Goal: Information Seeking & Learning: Learn about a topic

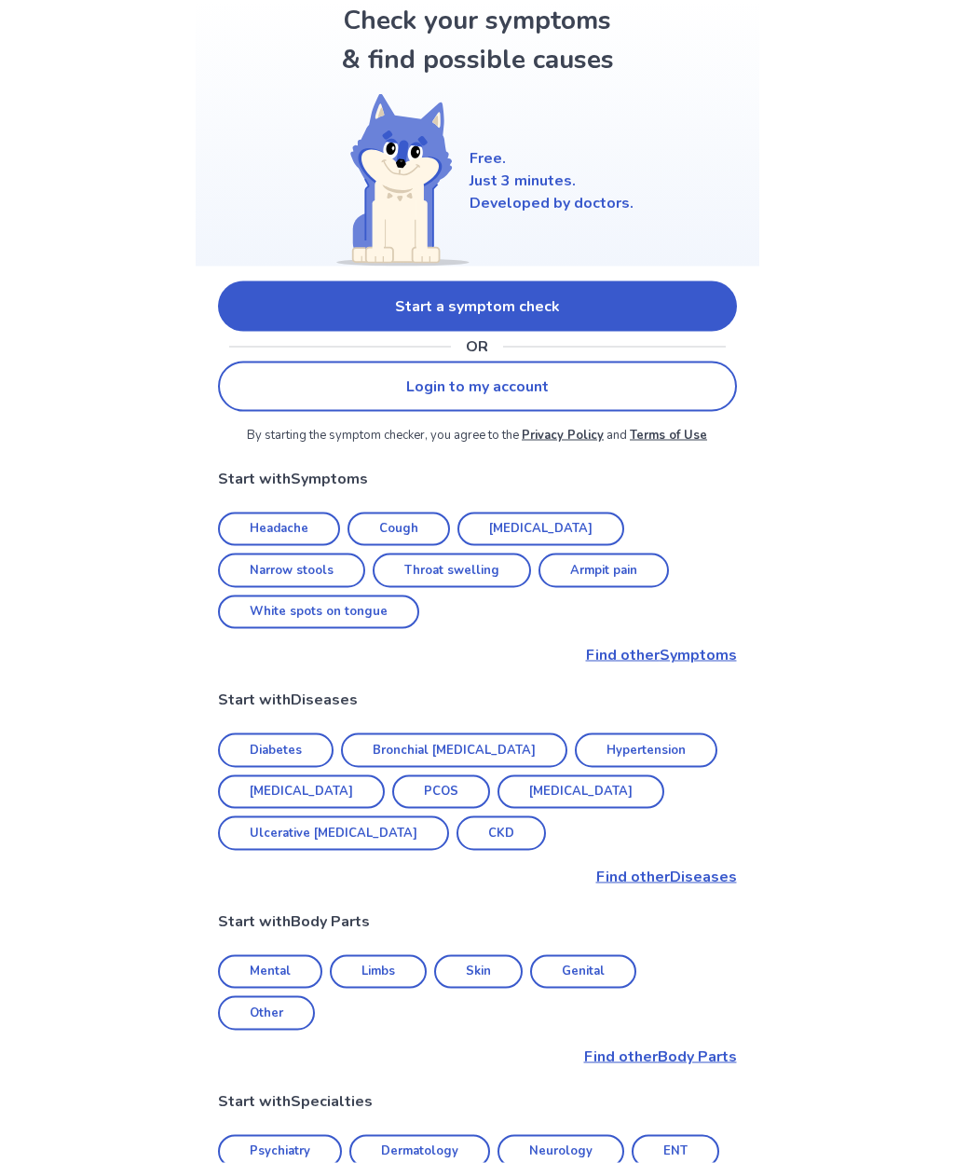
scroll to position [101, 0]
click at [365, 552] on link "Narrow stools" at bounding box center [291, 569] width 147 height 34
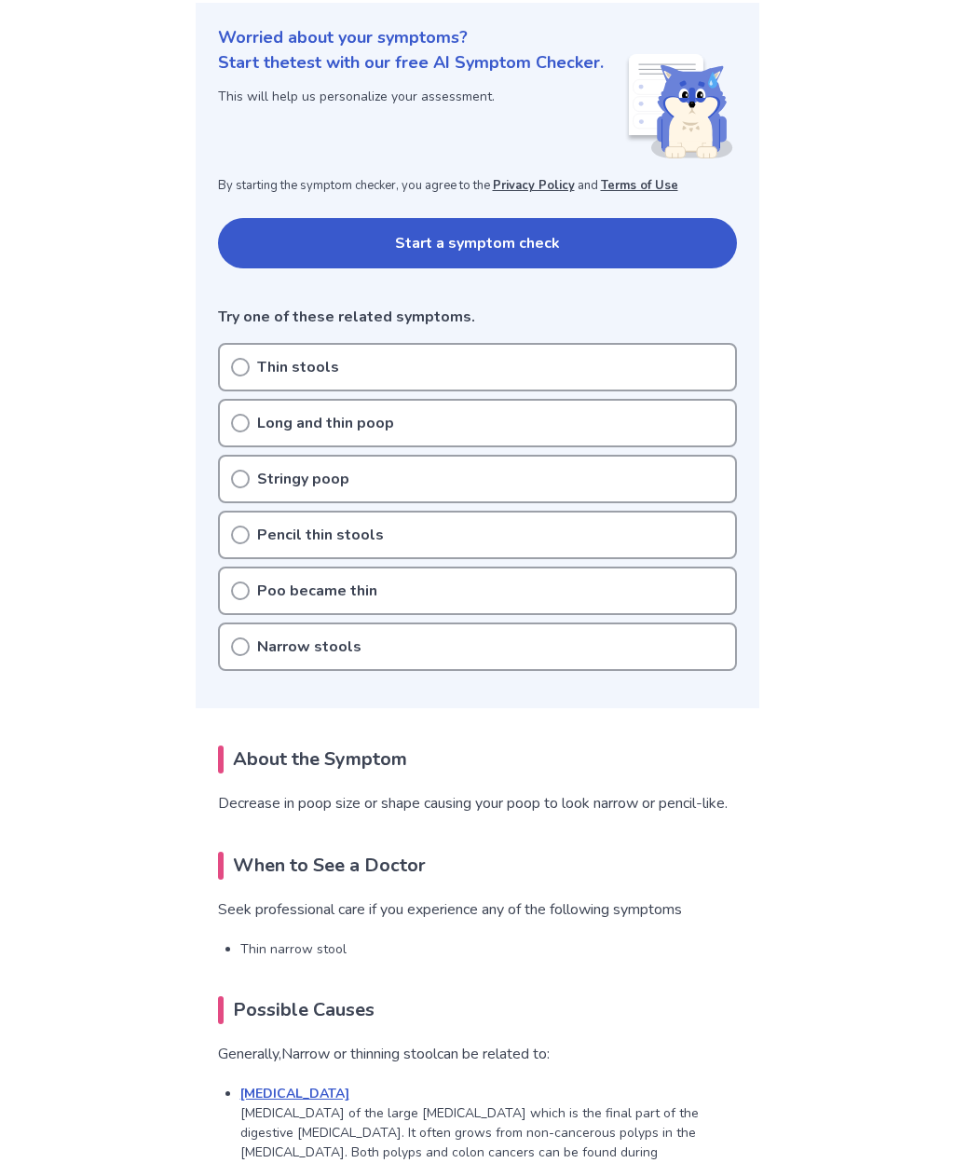
scroll to position [214, 0]
click at [236, 588] on icon at bounding box center [240, 591] width 19 height 19
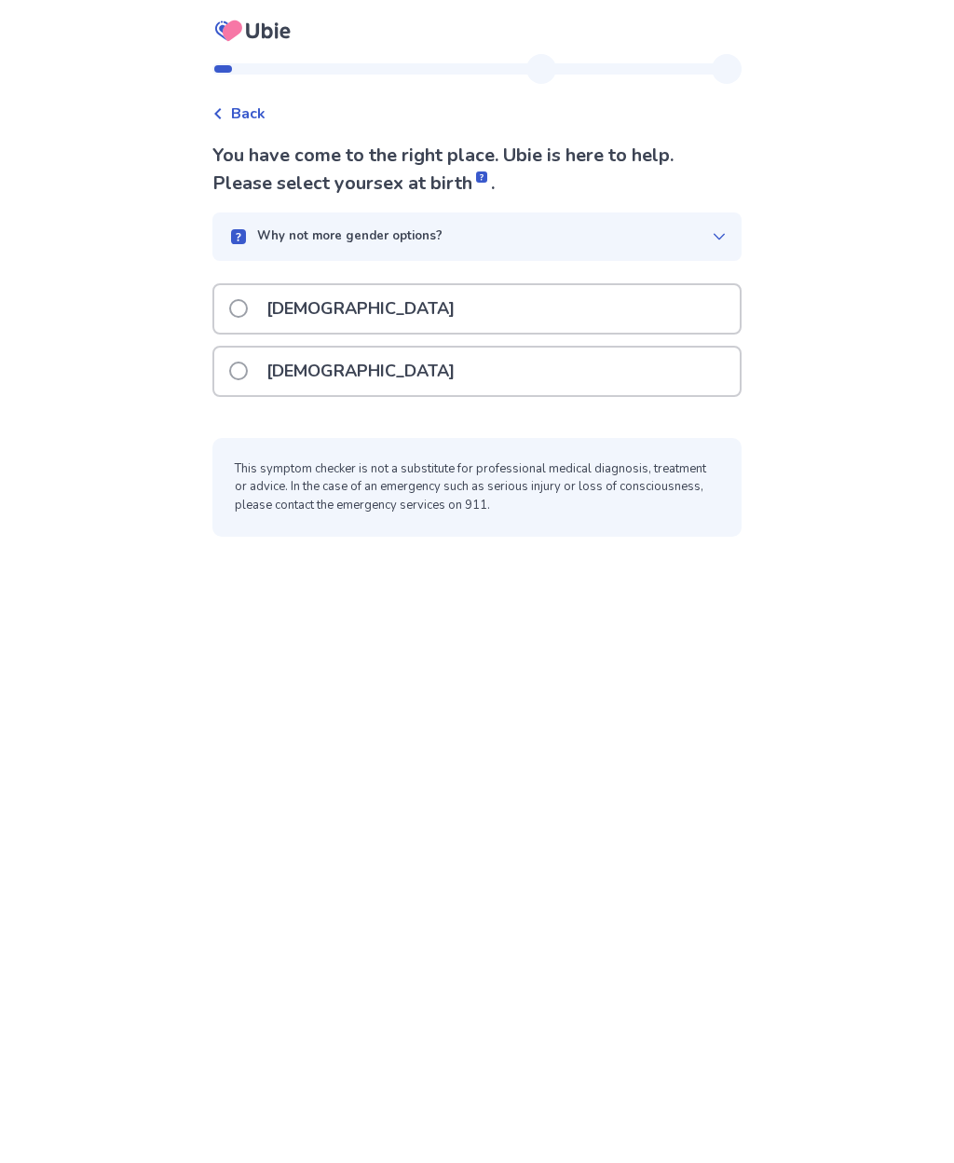
click at [246, 374] on span at bounding box center [238, 370] width 19 height 19
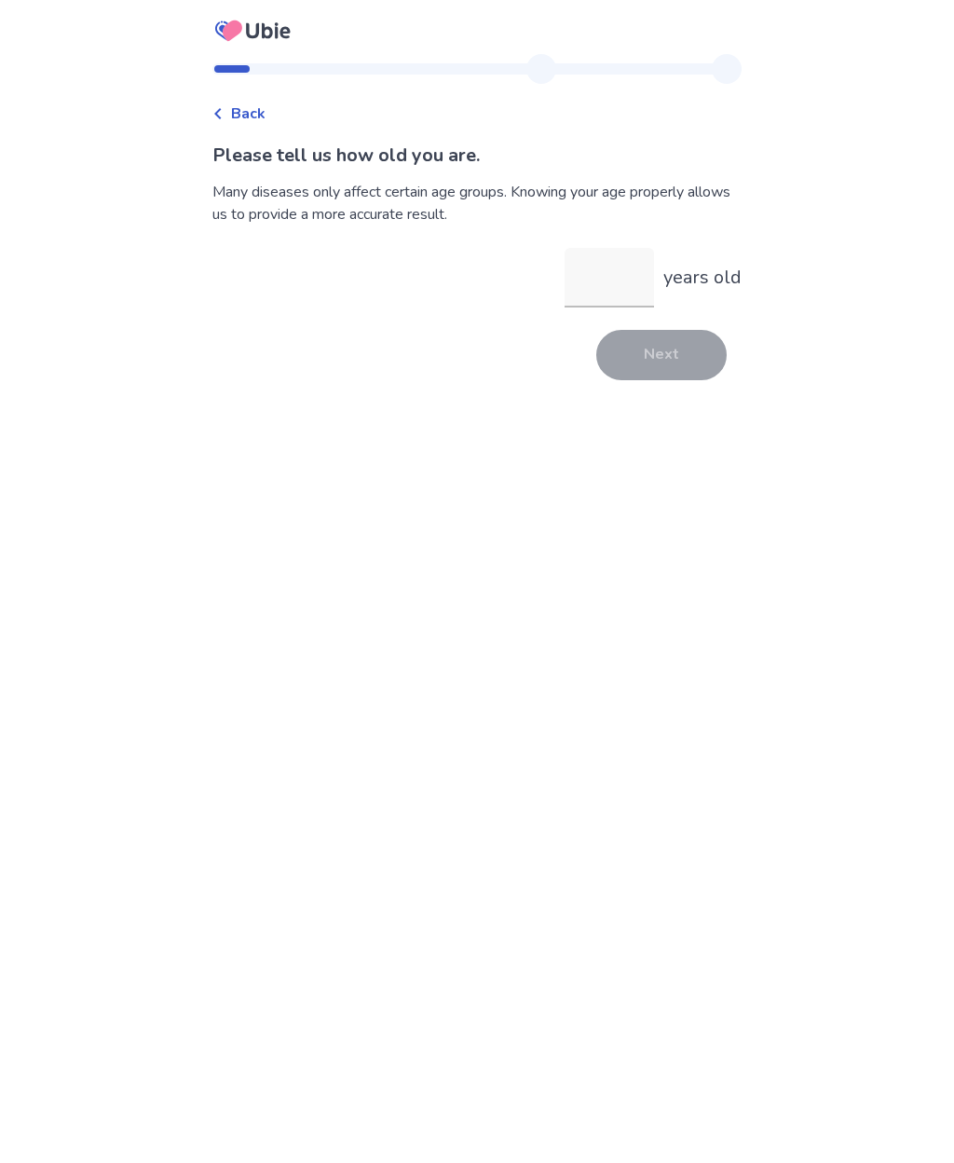
click at [582, 294] on input "years old" at bounding box center [609, 278] width 89 height 60
type input "**"
click at [657, 350] on button "Next" at bounding box center [661, 355] width 130 height 50
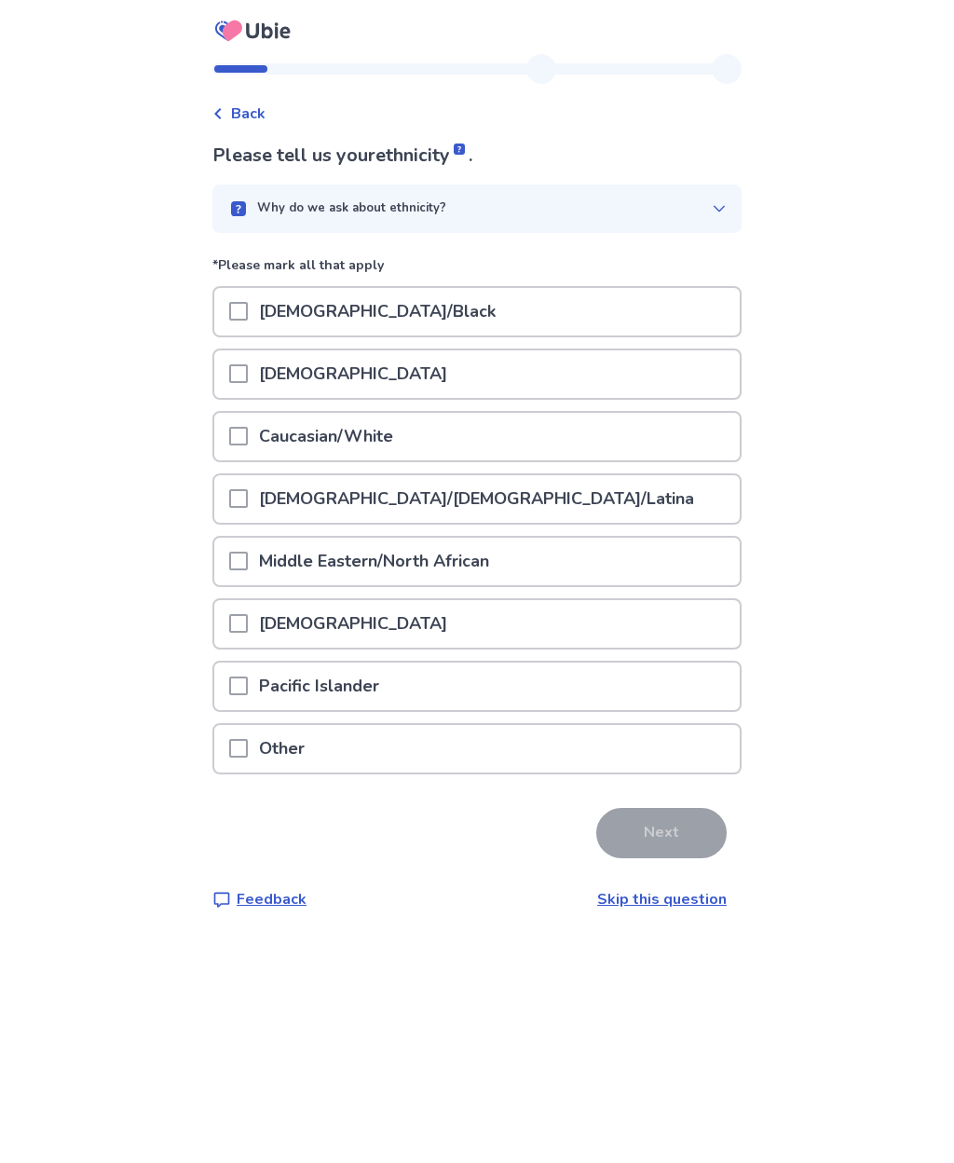
click at [248, 440] on span at bounding box center [238, 436] width 19 height 19
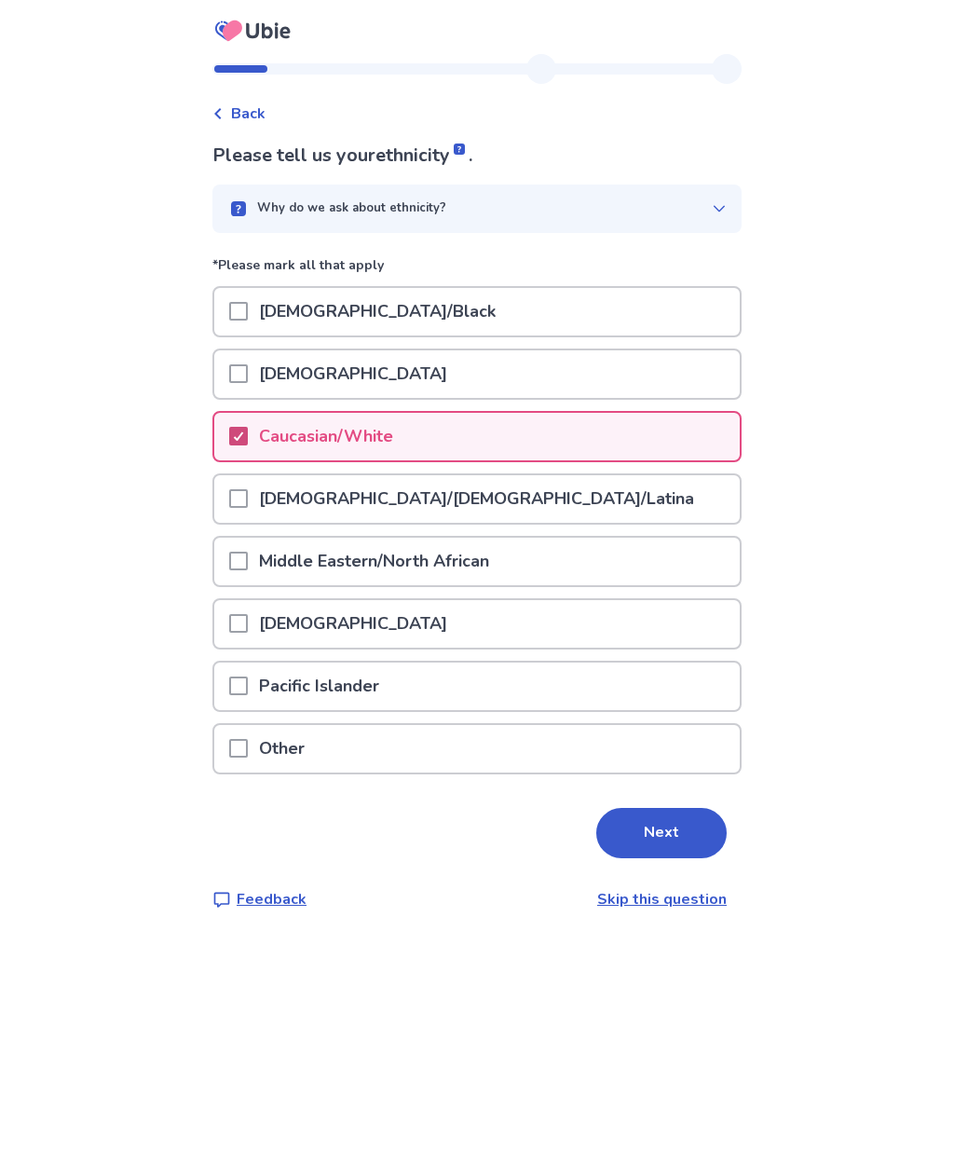
click at [660, 840] on button "Next" at bounding box center [661, 833] width 130 height 50
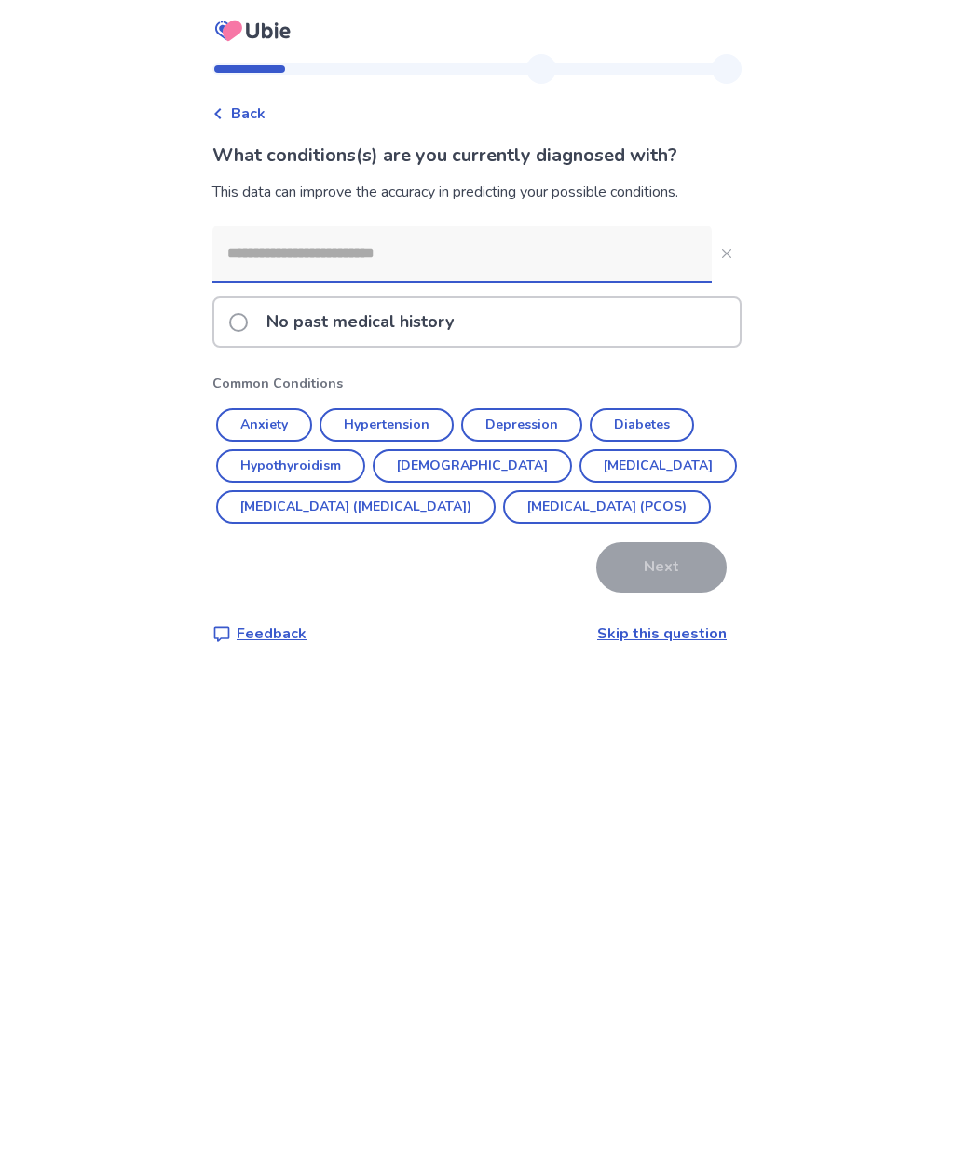
click at [287, 254] on input at bounding box center [461, 253] width 499 height 56
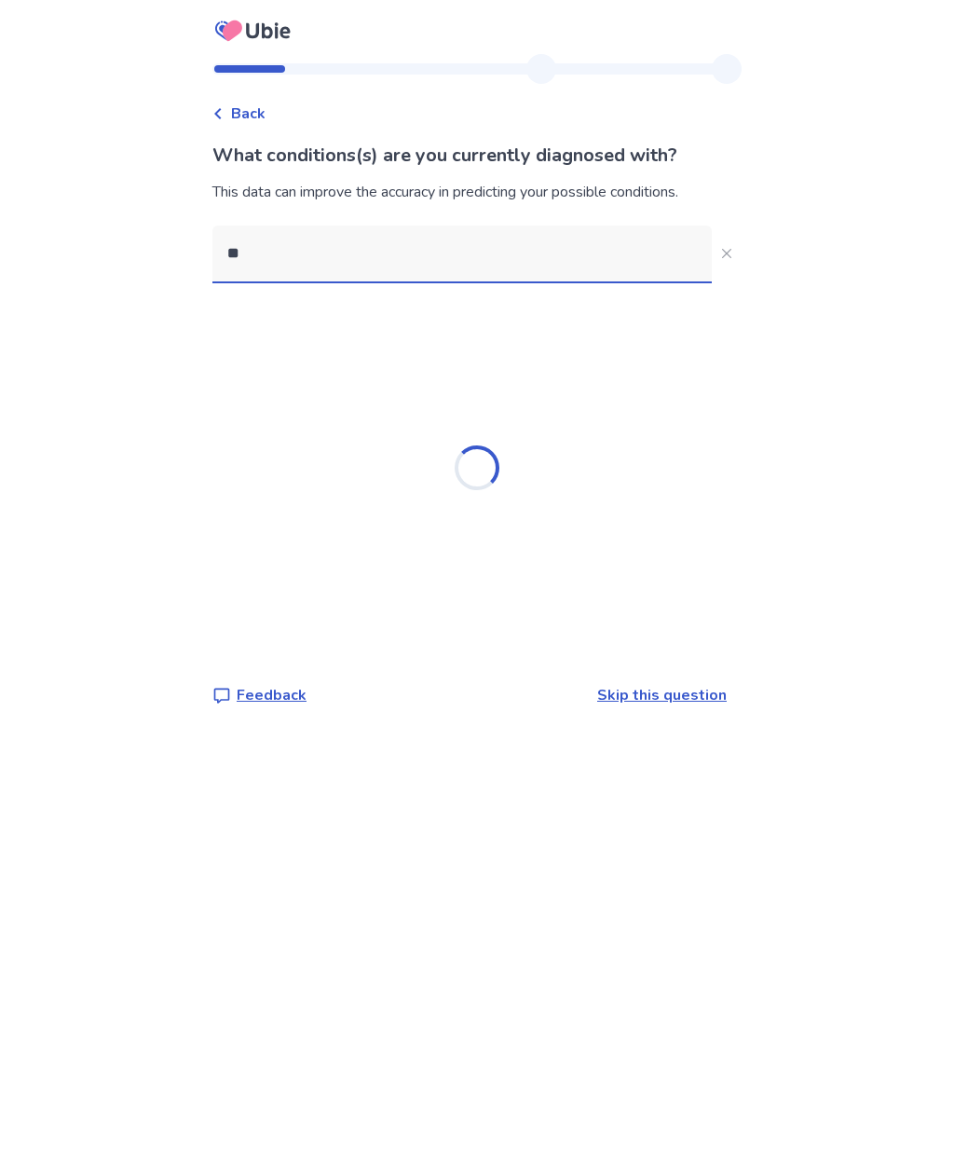
type input "*"
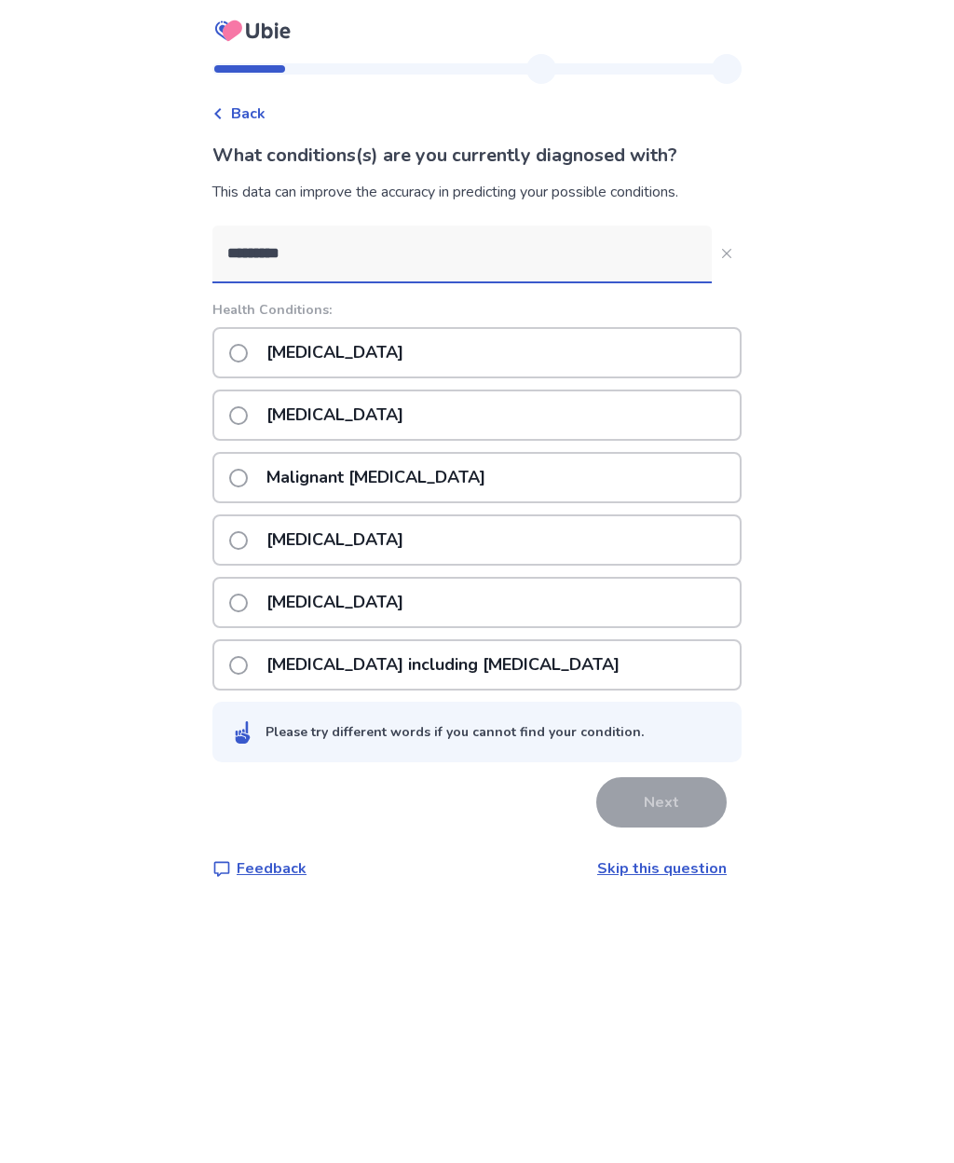
click at [331, 253] on input "*********" at bounding box center [461, 253] width 499 height 56
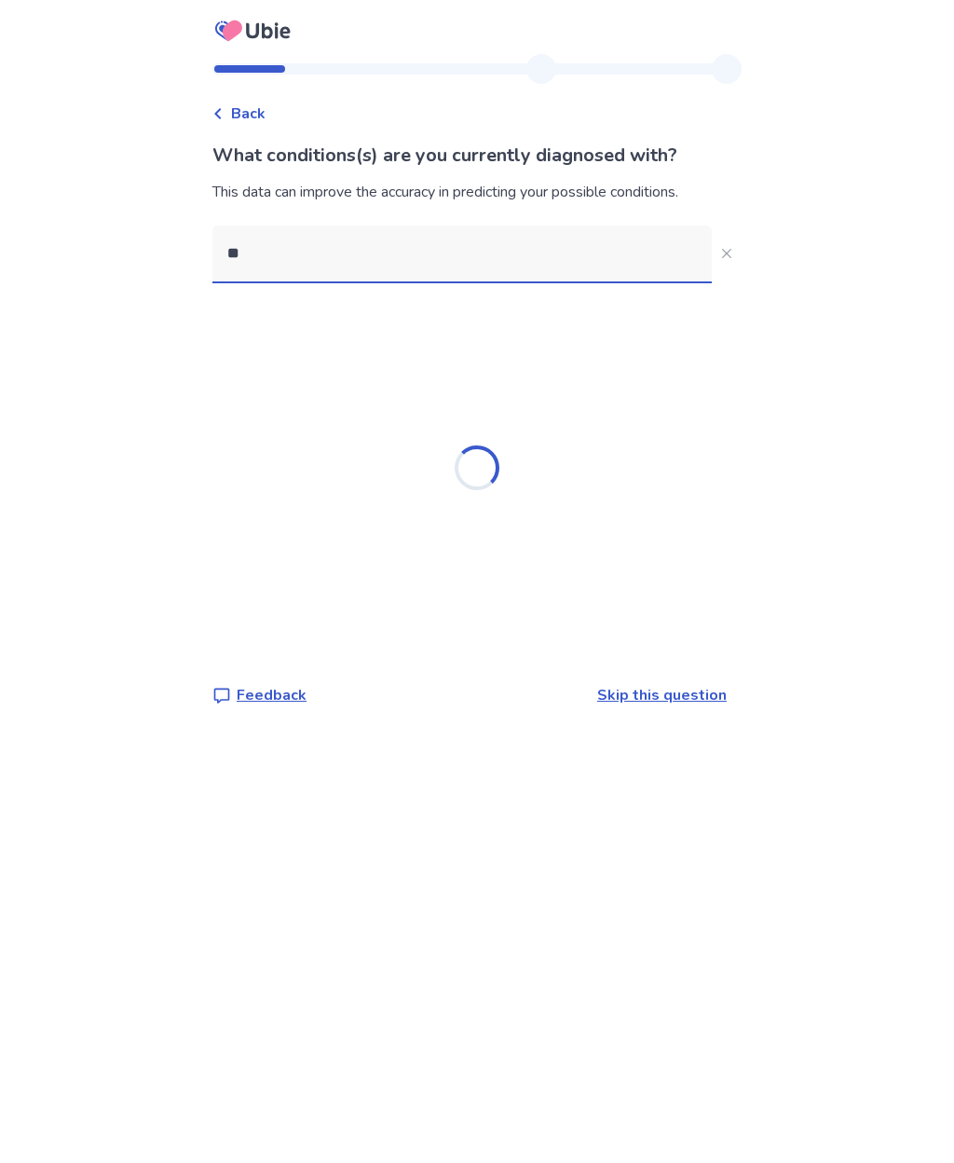
type input "*"
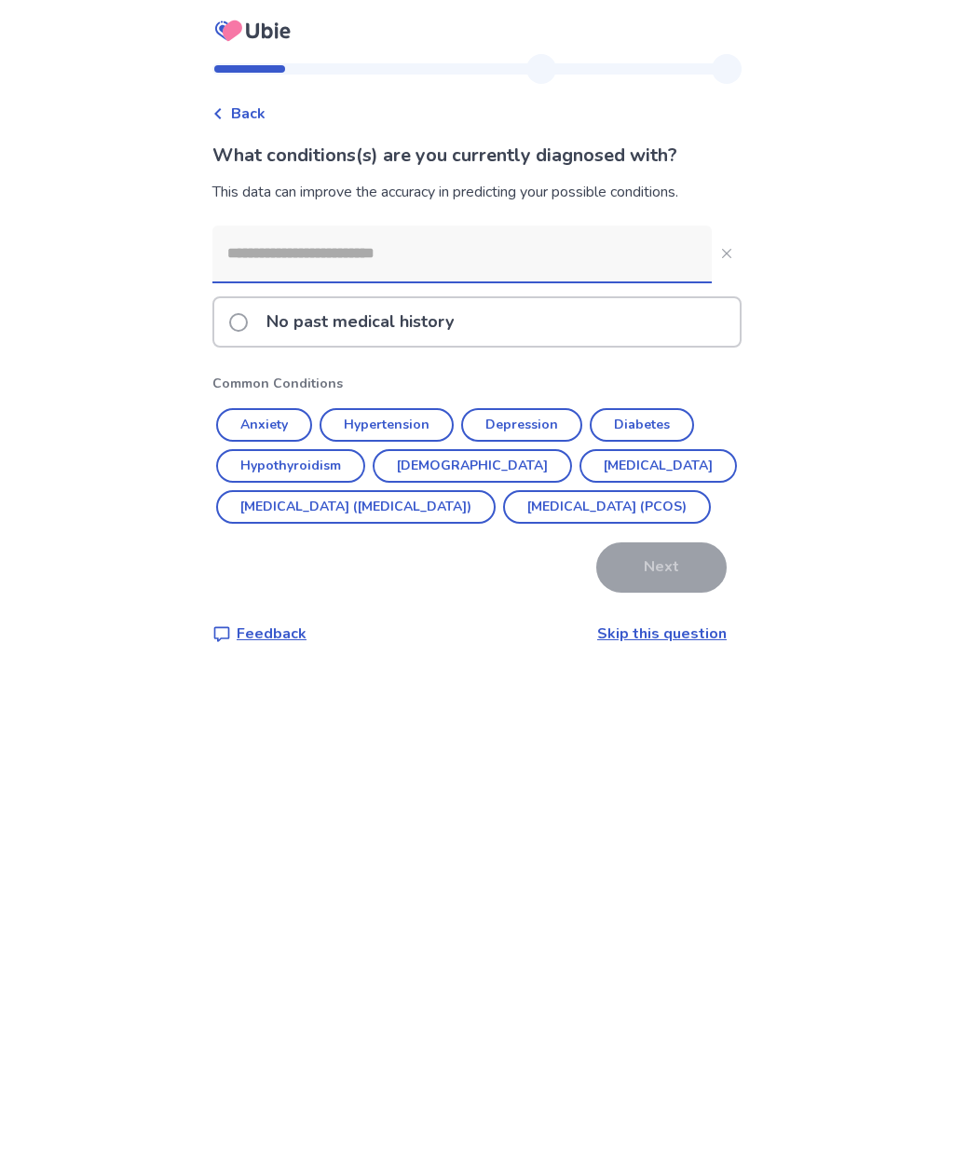
click at [663, 644] on link "Skip this question" at bounding box center [661, 633] width 129 height 20
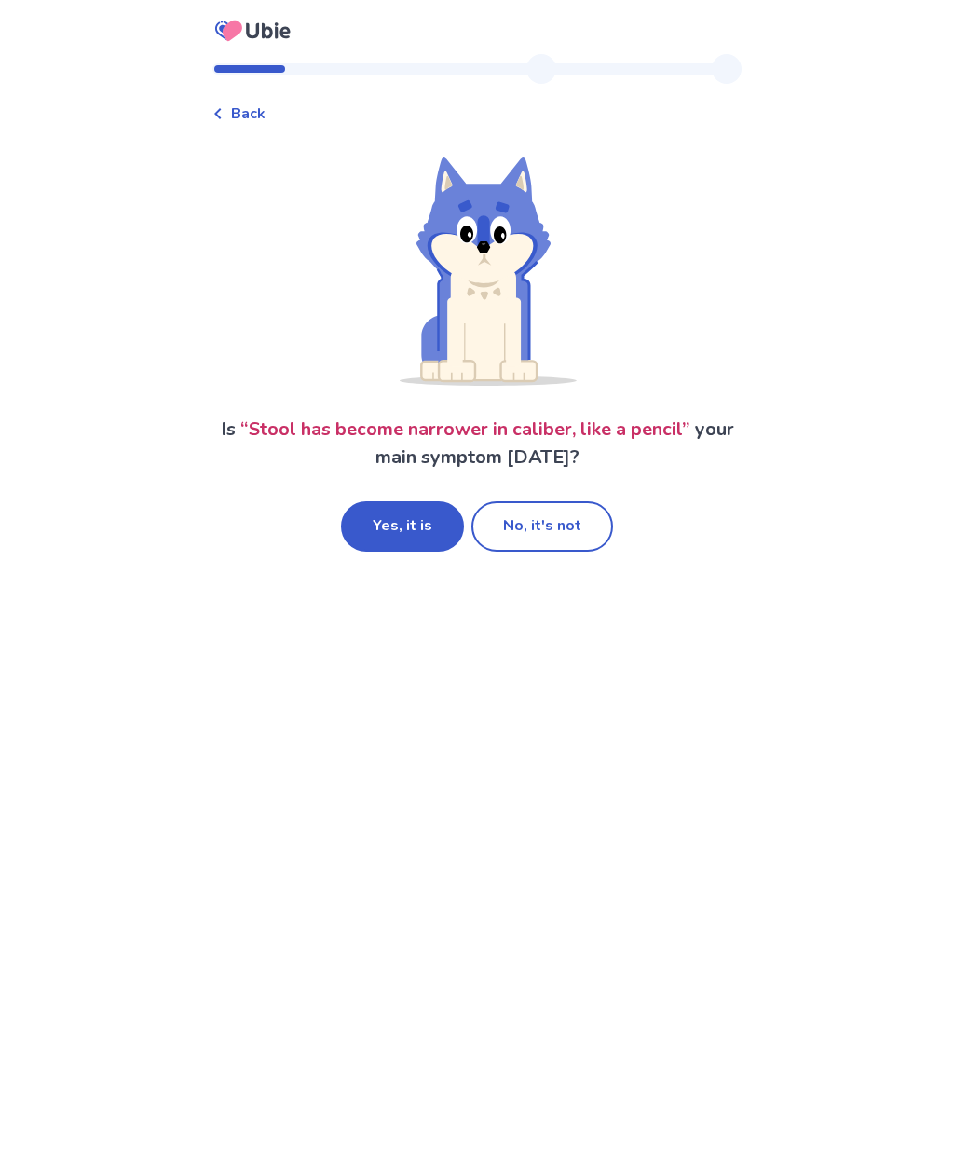
click at [560, 527] on button "No, it's not" at bounding box center [542, 526] width 142 height 50
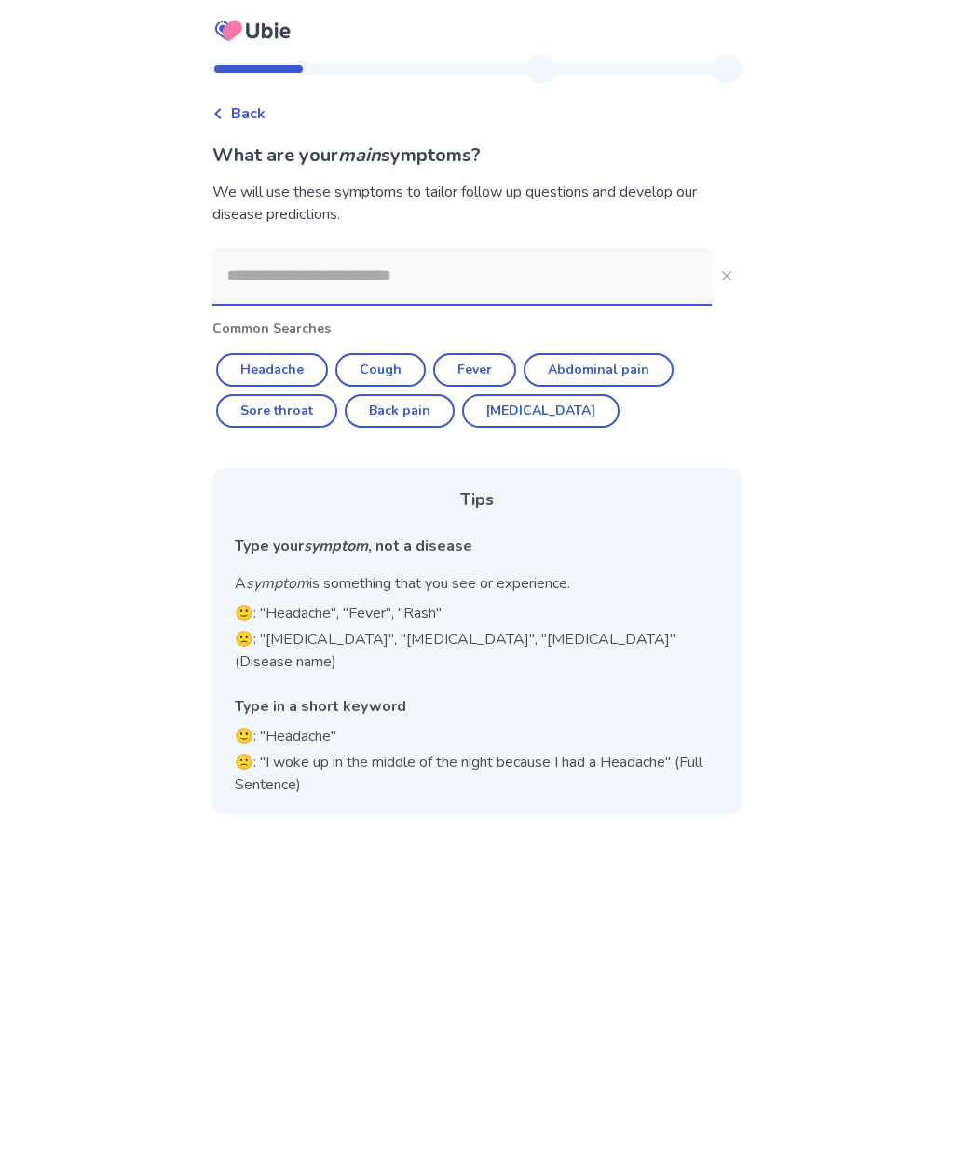
click at [306, 279] on input at bounding box center [461, 276] width 499 height 56
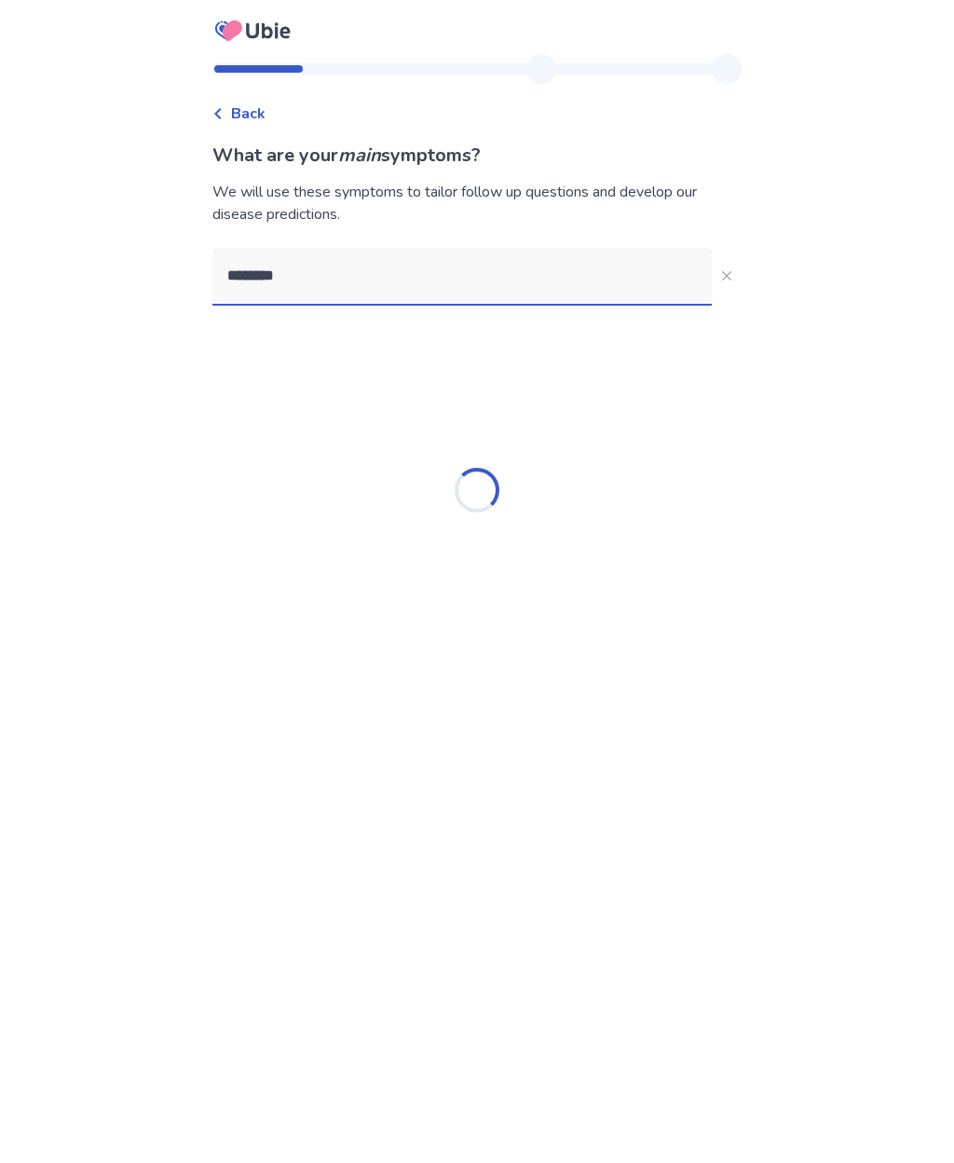
type input "*********"
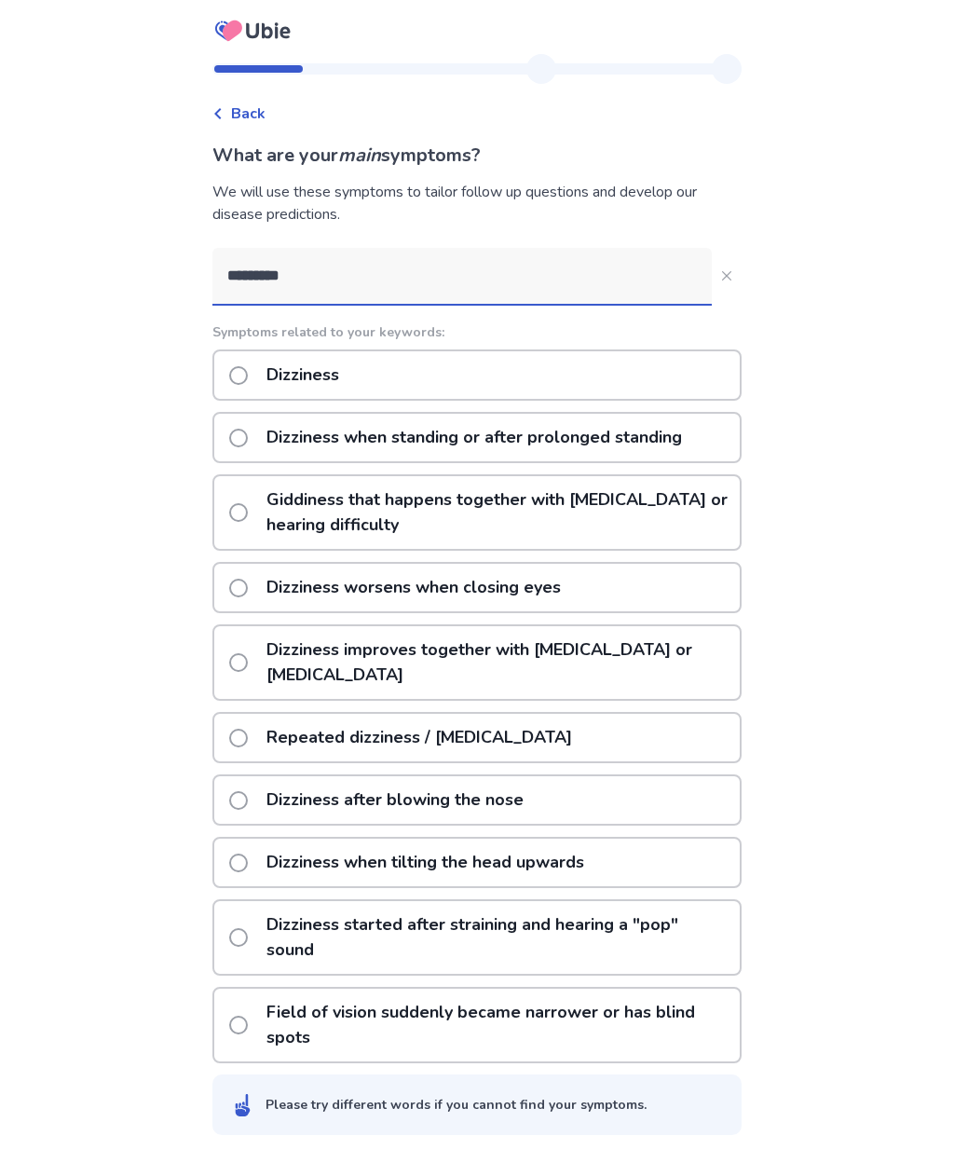
click at [240, 448] on label "Dizziness when standing or after prolonged standing" at bounding box center [461, 438] width 464 height 48
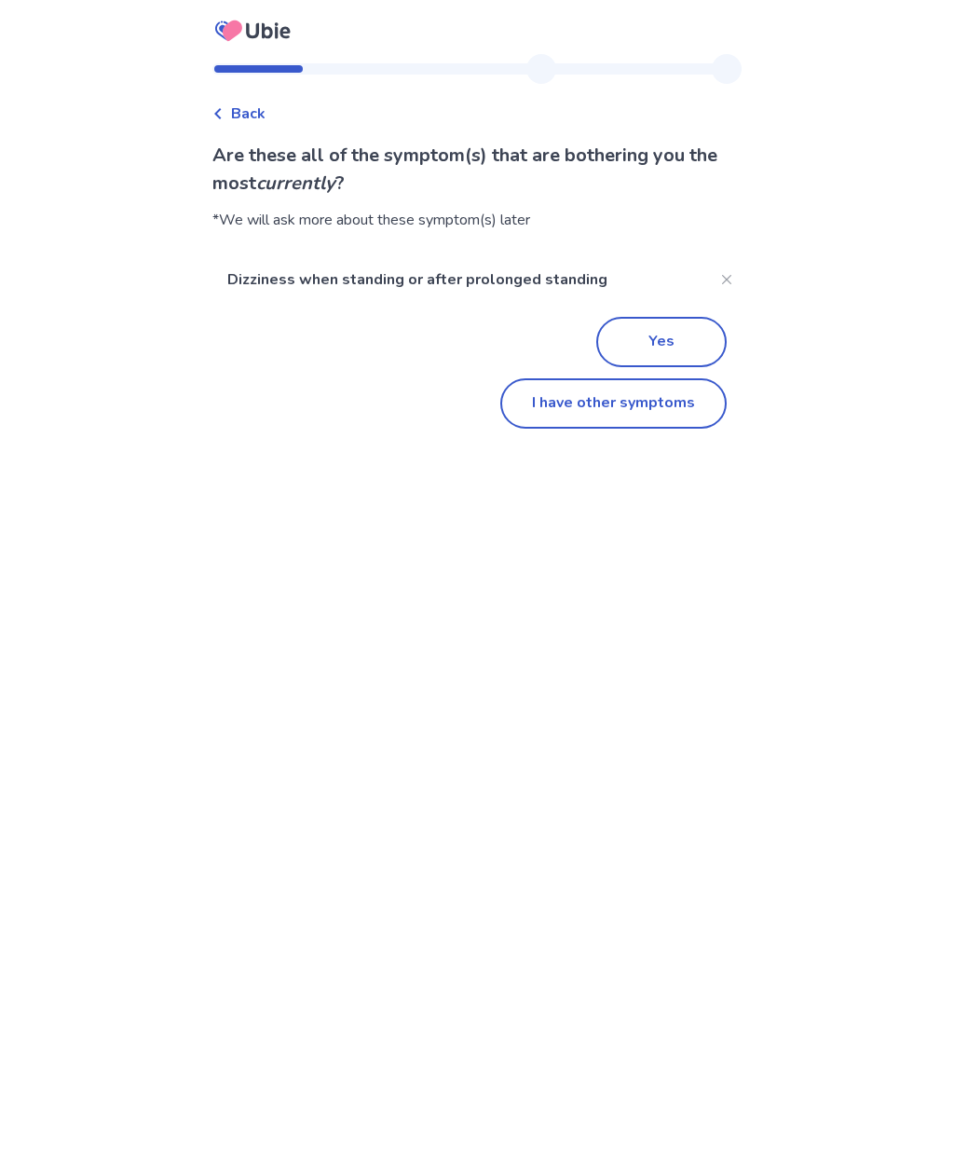
click at [656, 346] on button "Yes" at bounding box center [661, 342] width 130 height 50
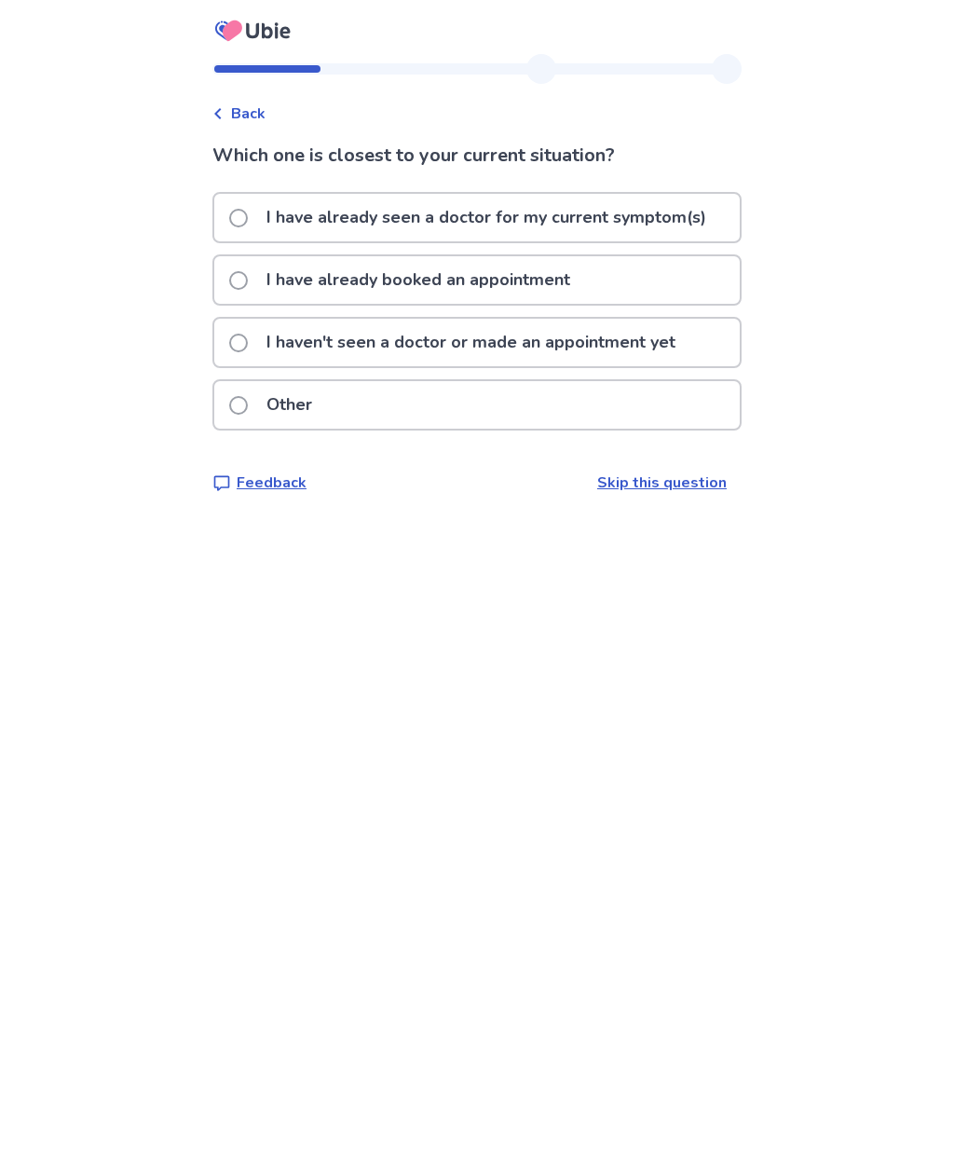
click at [248, 215] on span at bounding box center [238, 218] width 19 height 19
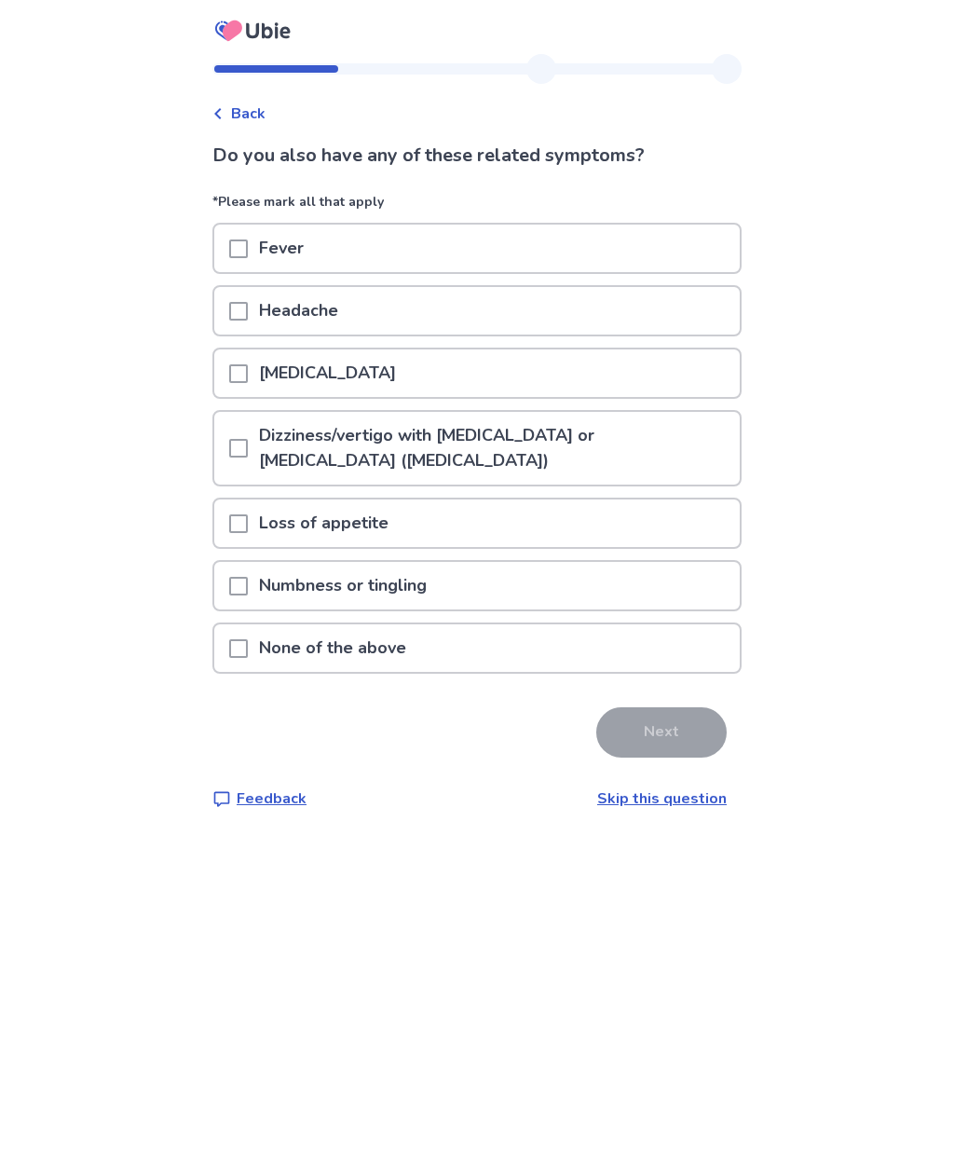
click at [245, 302] on span at bounding box center [238, 311] width 19 height 19
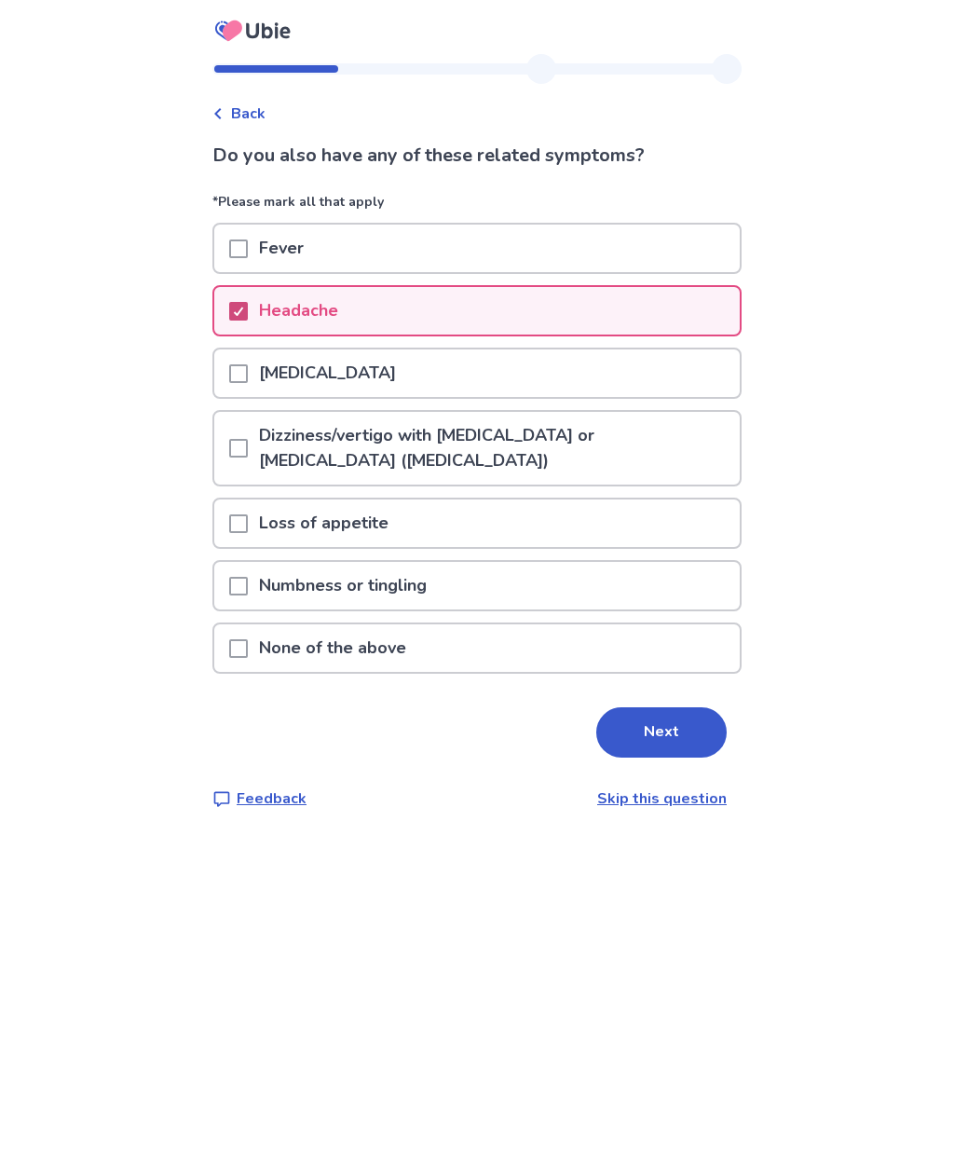
click at [652, 743] on button "Next" at bounding box center [661, 732] width 130 height 50
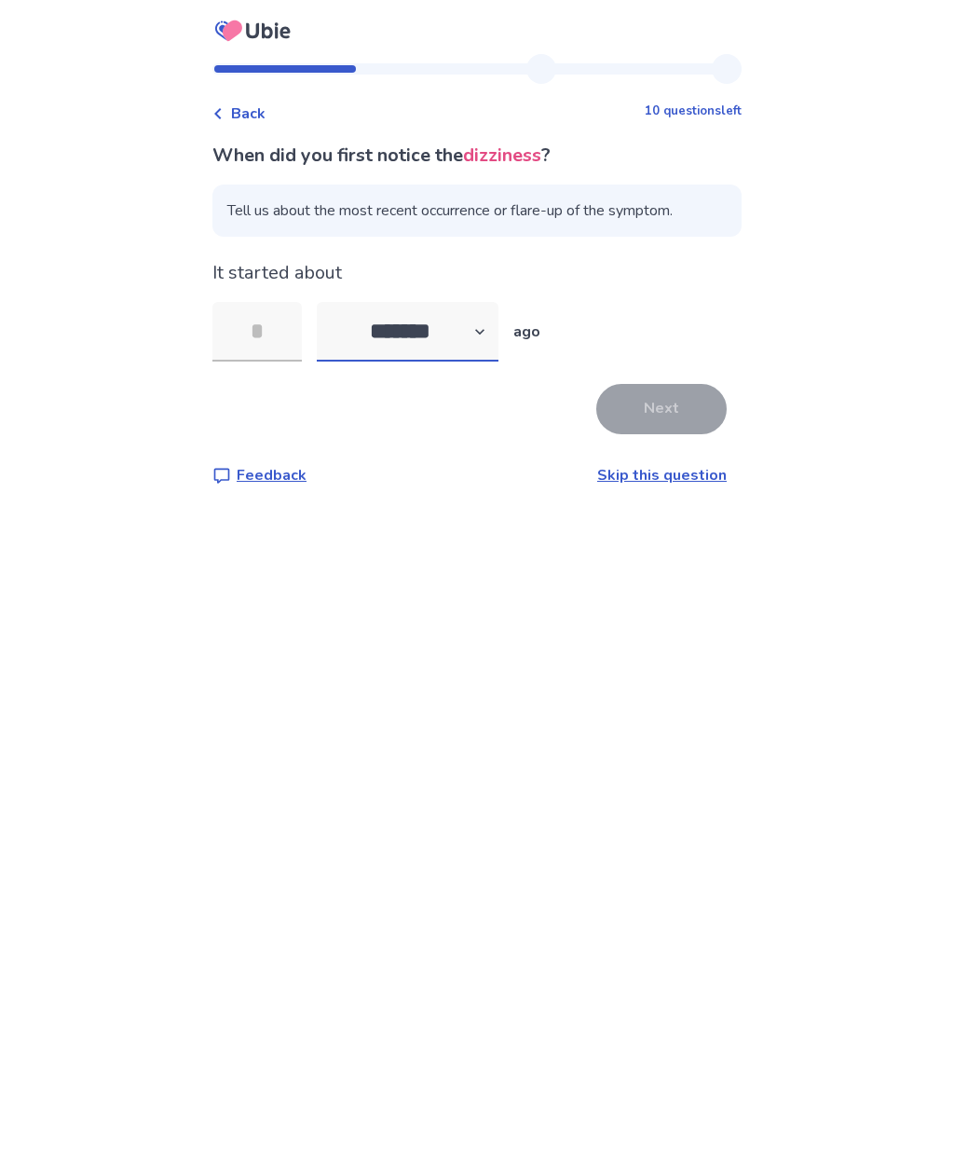
click at [496, 335] on select "******* ****** ******* ******** *******" at bounding box center [408, 332] width 182 height 60
select select "*"
click at [283, 329] on input "tel" at bounding box center [256, 332] width 89 height 60
type input "*"
click at [649, 411] on button "Next" at bounding box center [661, 409] width 130 height 50
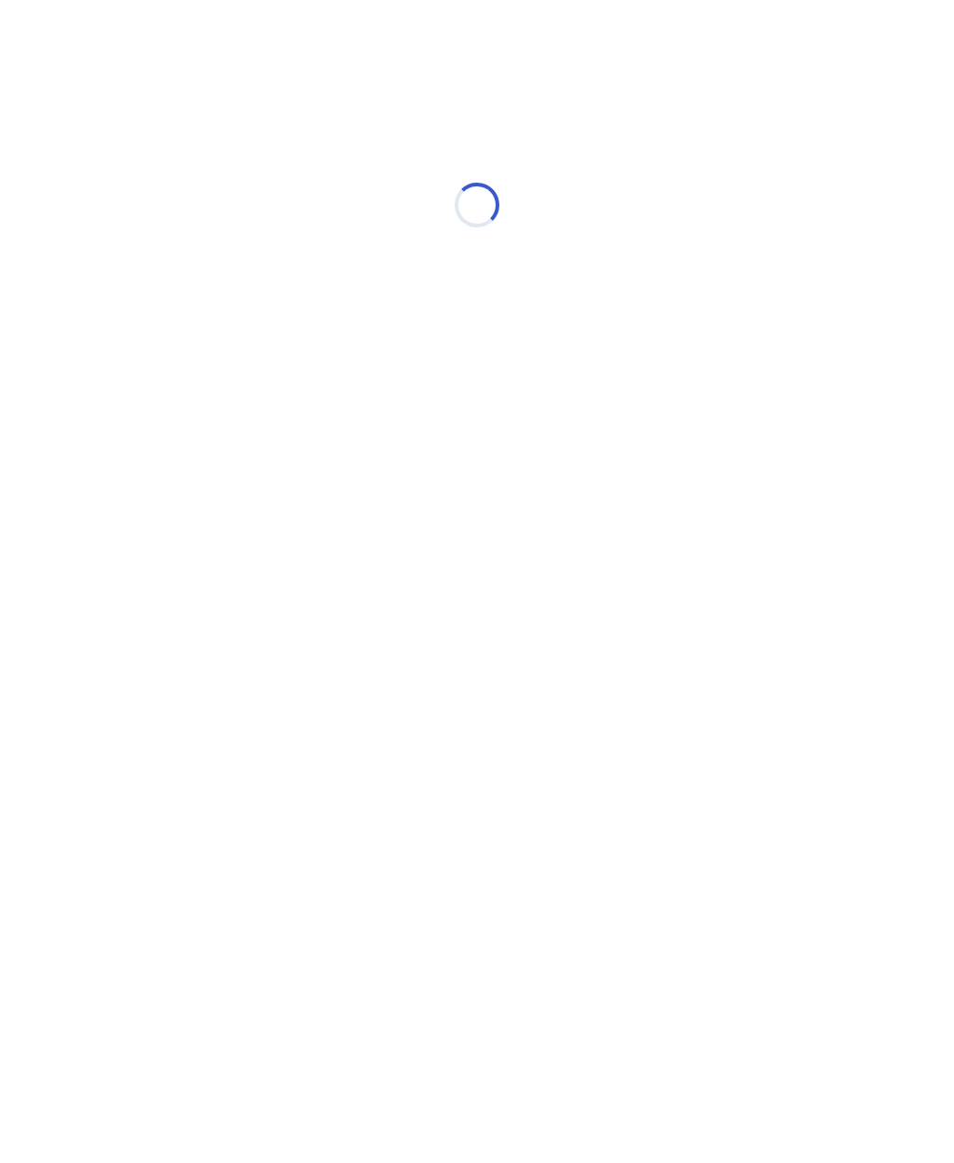
select select "*"
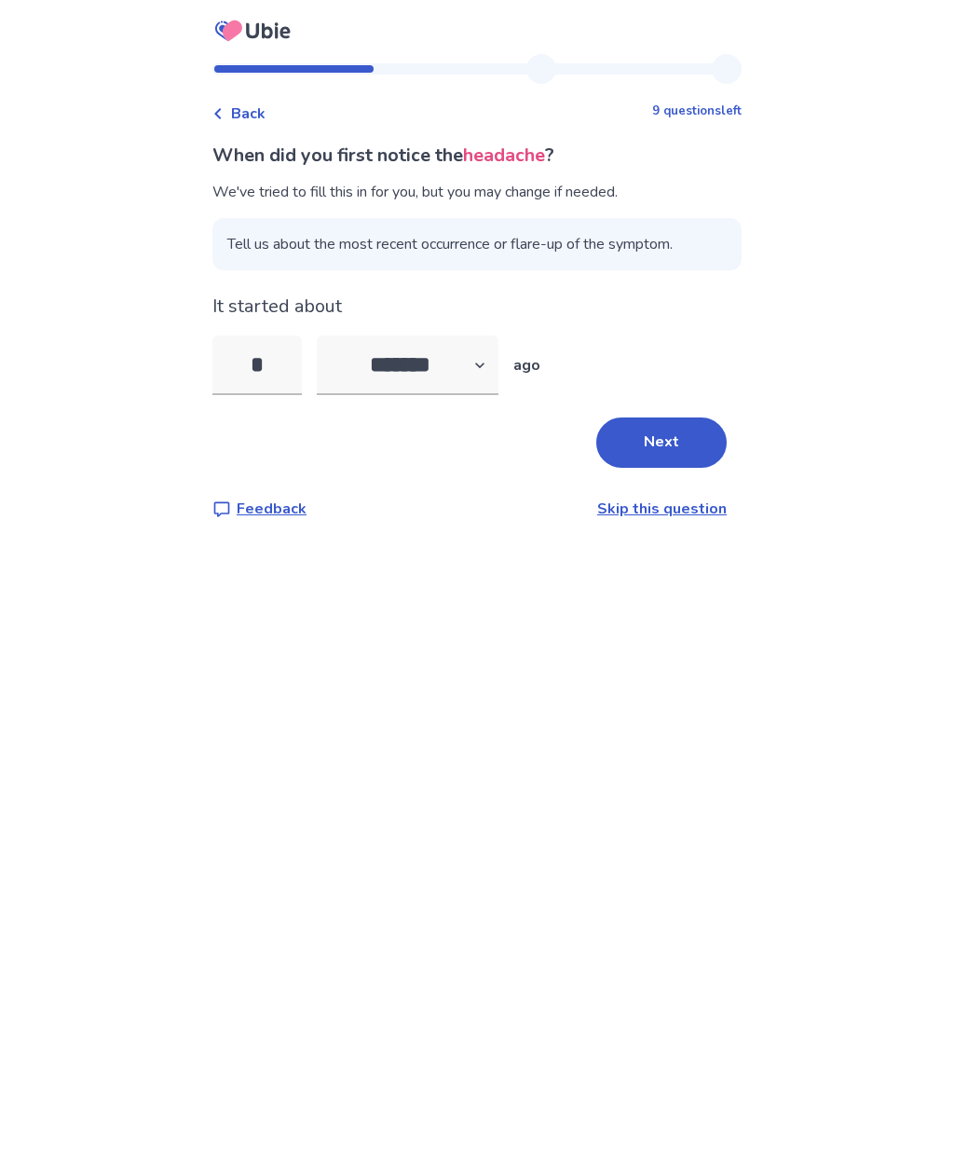
click at [267, 363] on input "*" at bounding box center [256, 365] width 89 height 60
type input "*"
click at [302, 371] on input "*" at bounding box center [256, 365] width 89 height 60
type input "*"
click at [660, 444] on button "Next" at bounding box center [661, 442] width 130 height 50
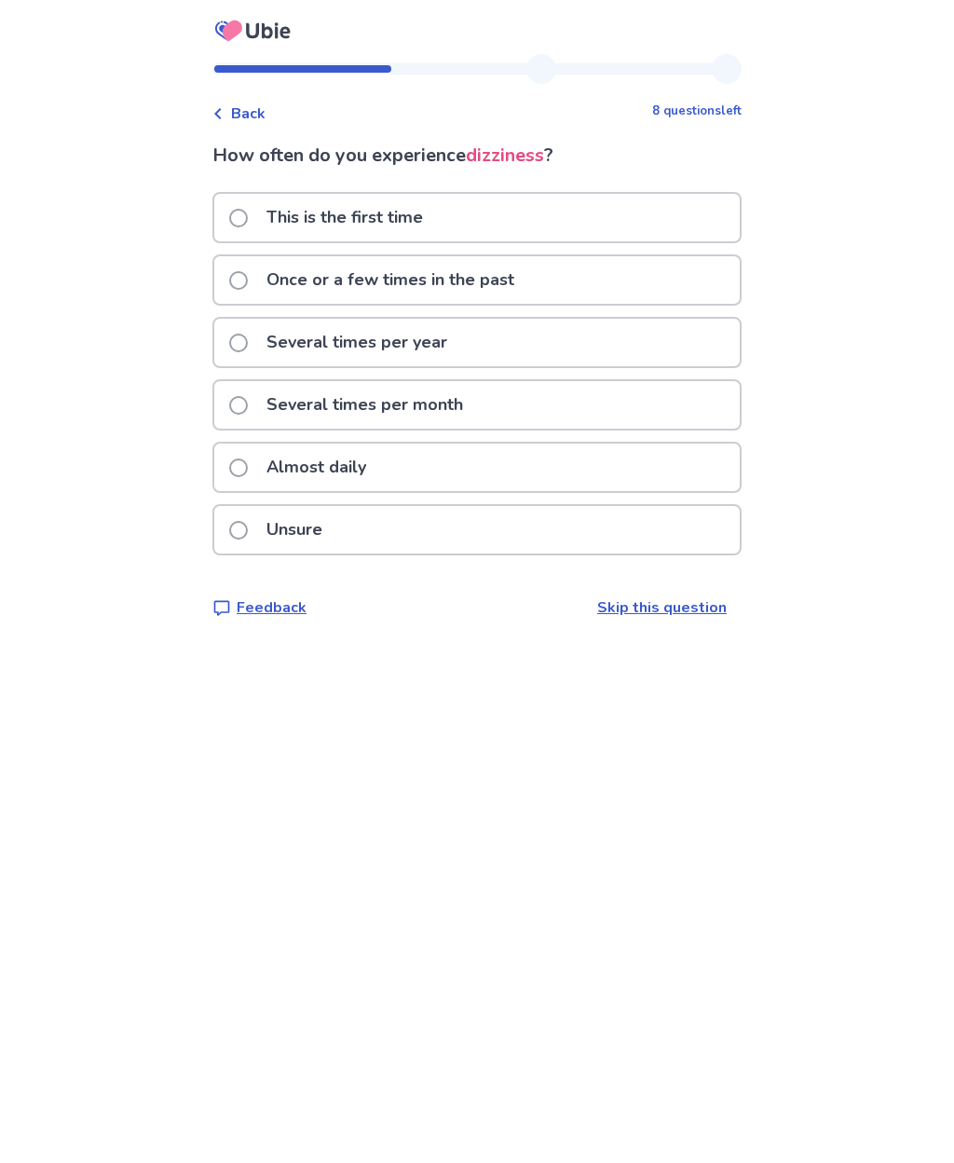
click at [248, 466] on span at bounding box center [238, 467] width 19 height 19
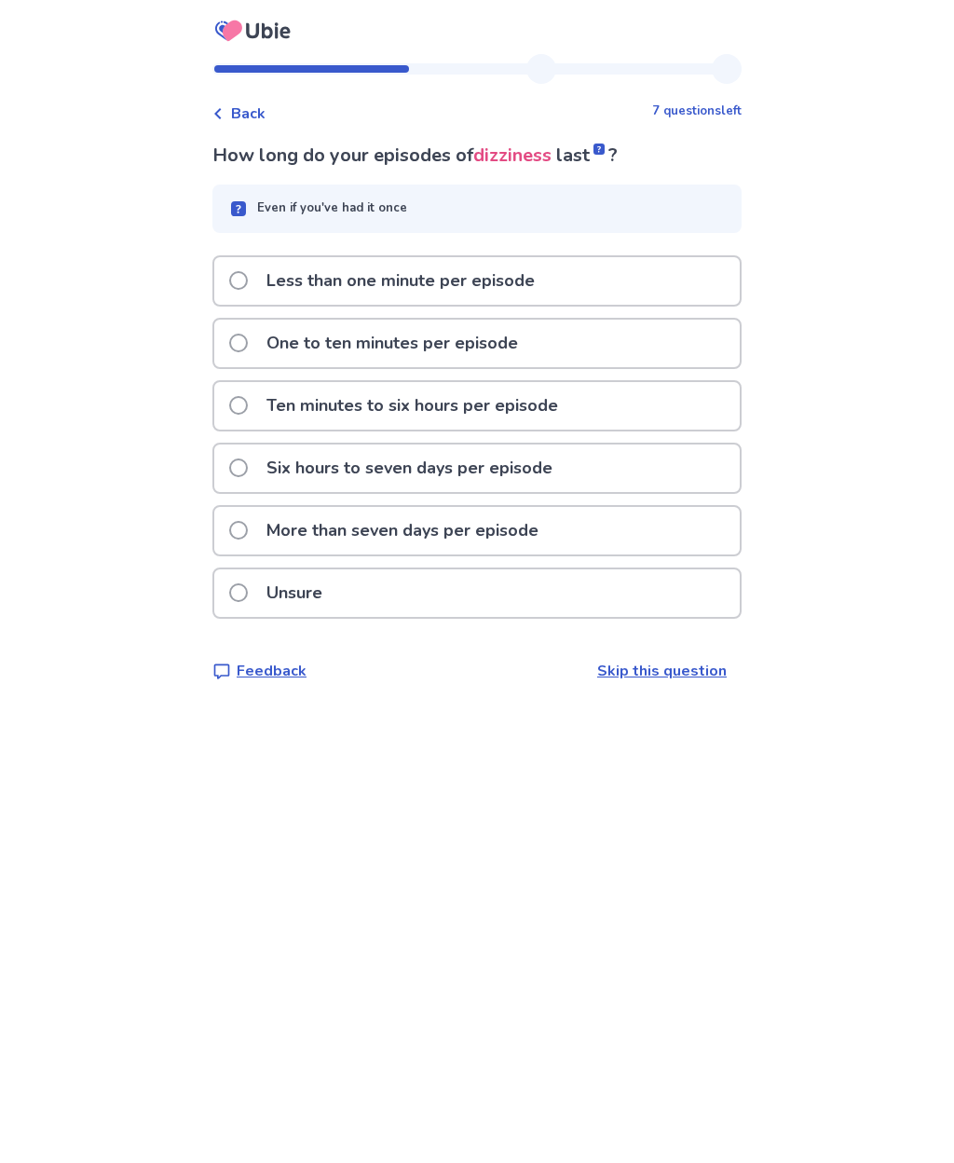
click at [248, 538] on span at bounding box center [238, 530] width 19 height 19
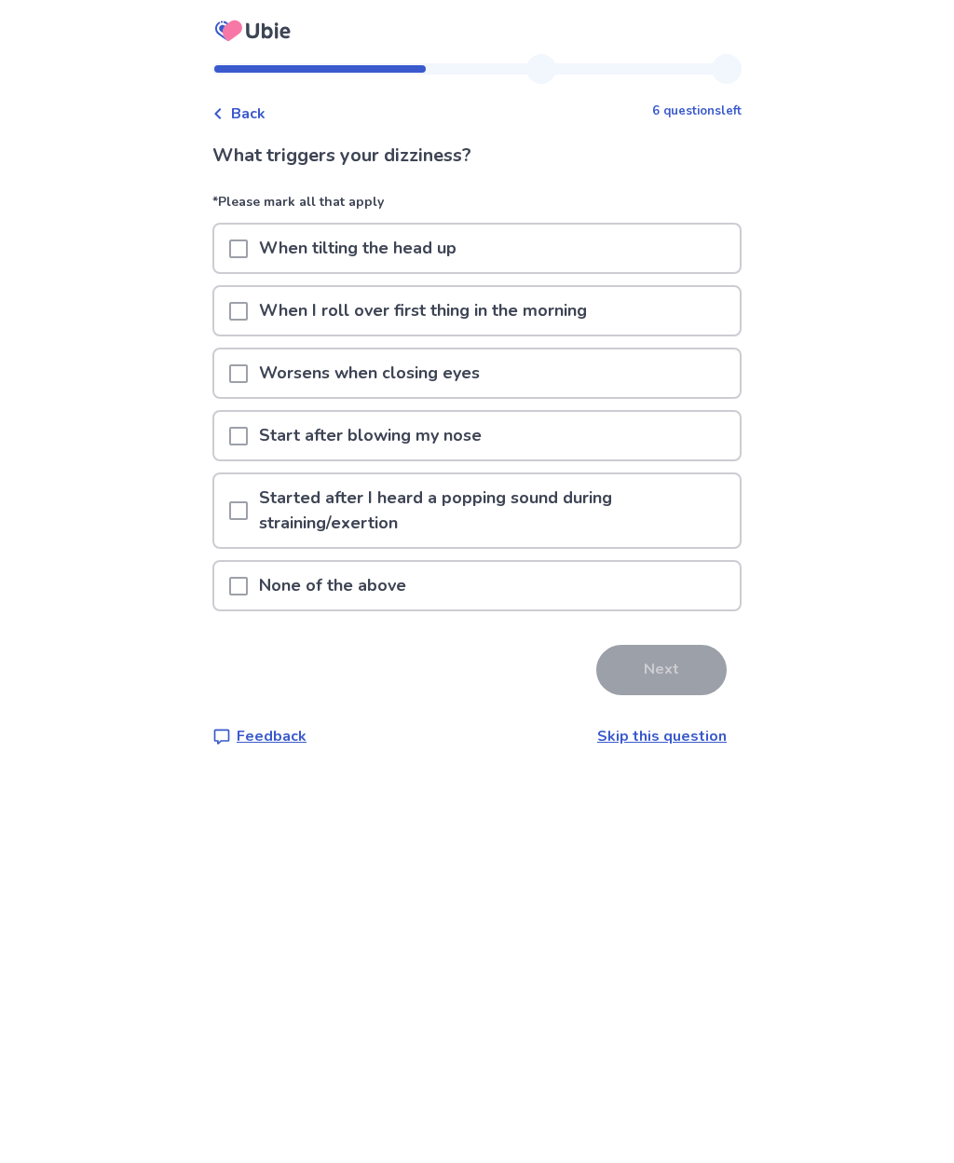
click at [673, 737] on link "Skip this question" at bounding box center [661, 736] width 129 height 20
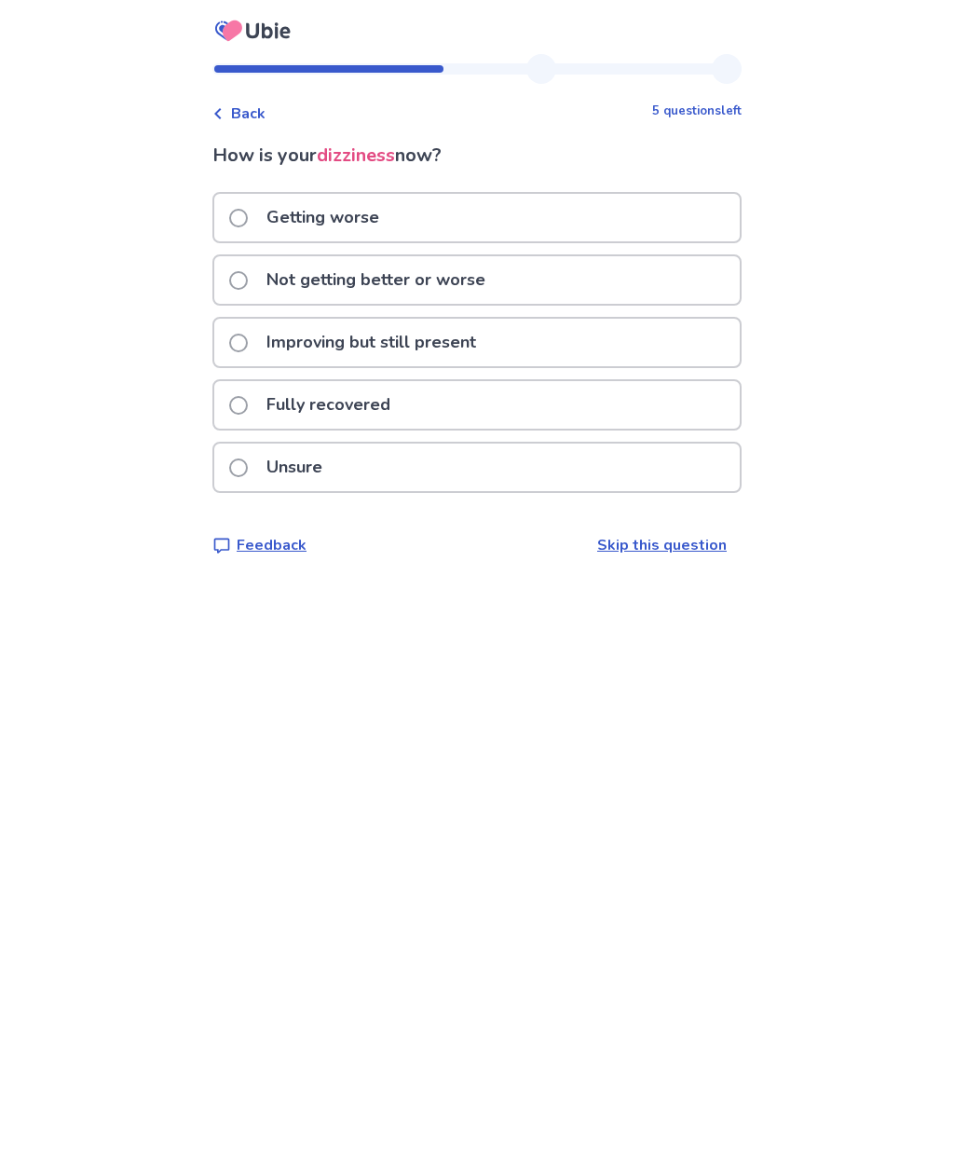
click at [248, 284] on span at bounding box center [238, 280] width 19 height 19
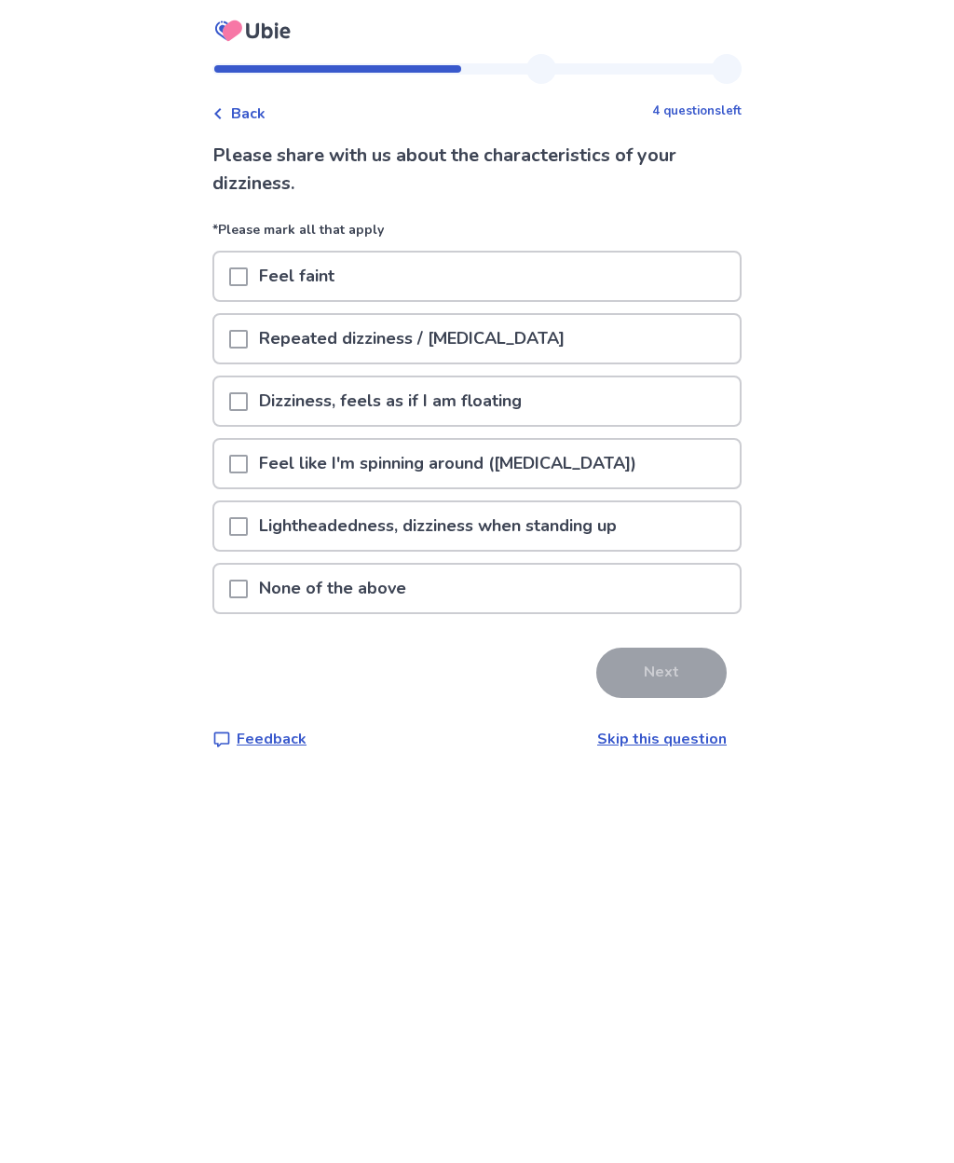
click at [248, 527] on span at bounding box center [238, 526] width 19 height 19
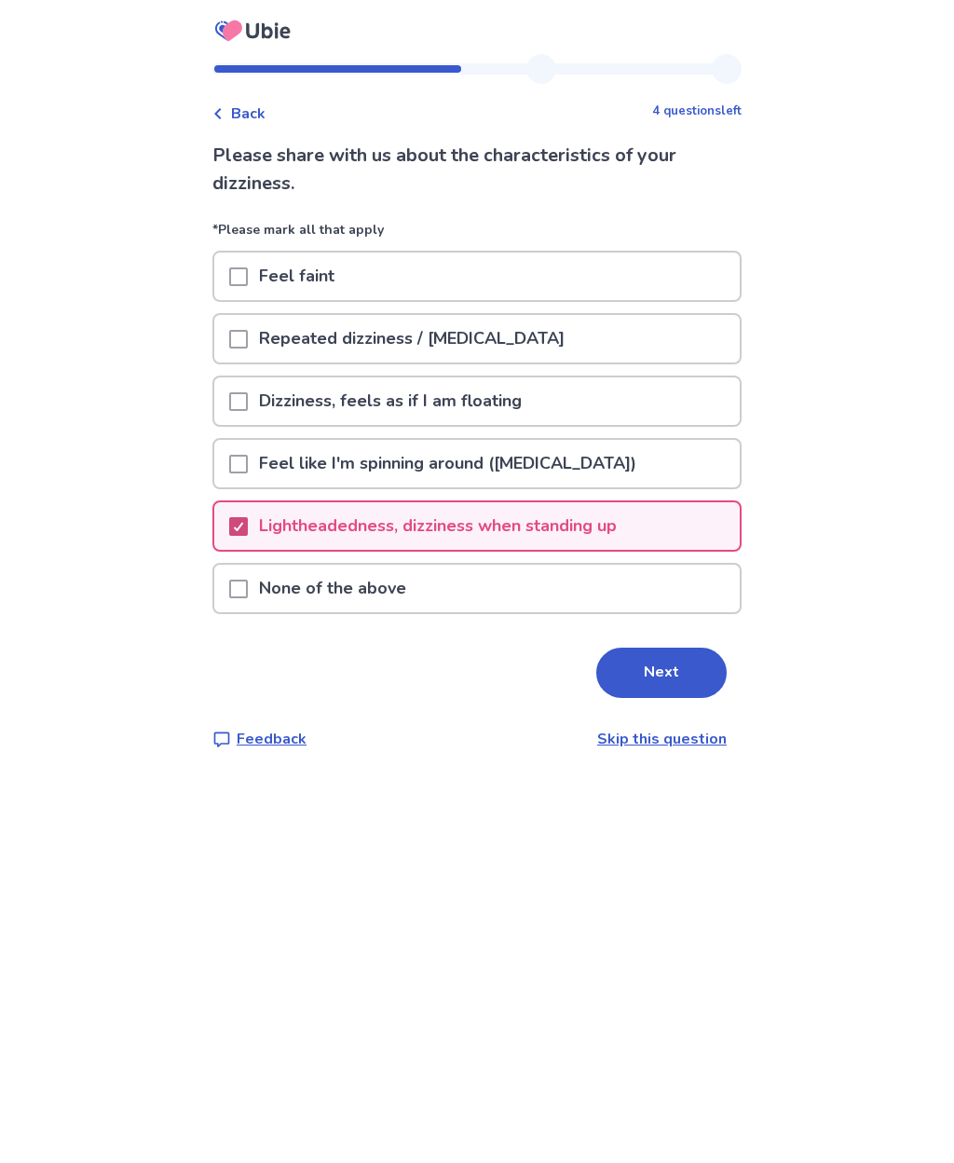
click at [248, 400] on span at bounding box center [238, 401] width 19 height 19
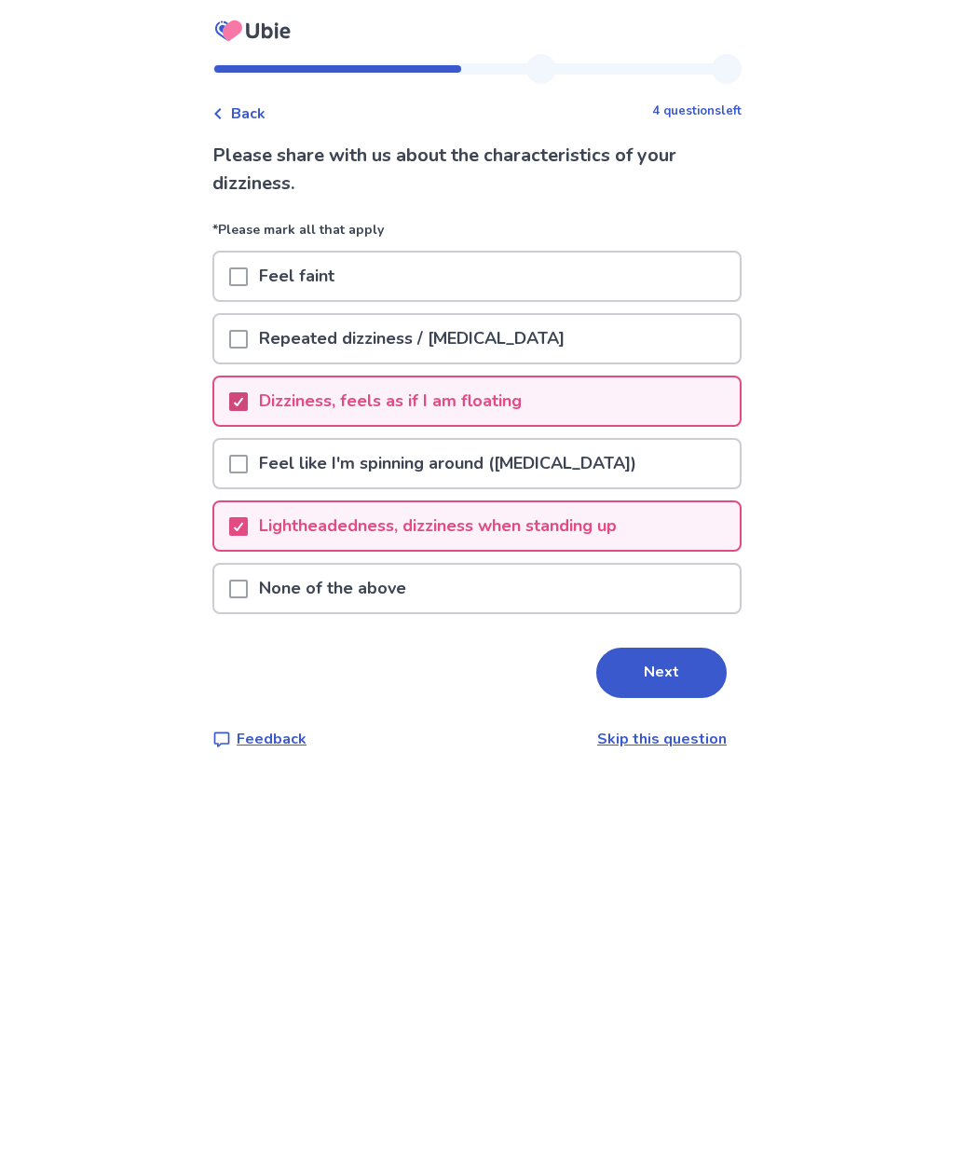
click at [654, 676] on button "Next" at bounding box center [661, 672] width 130 height 50
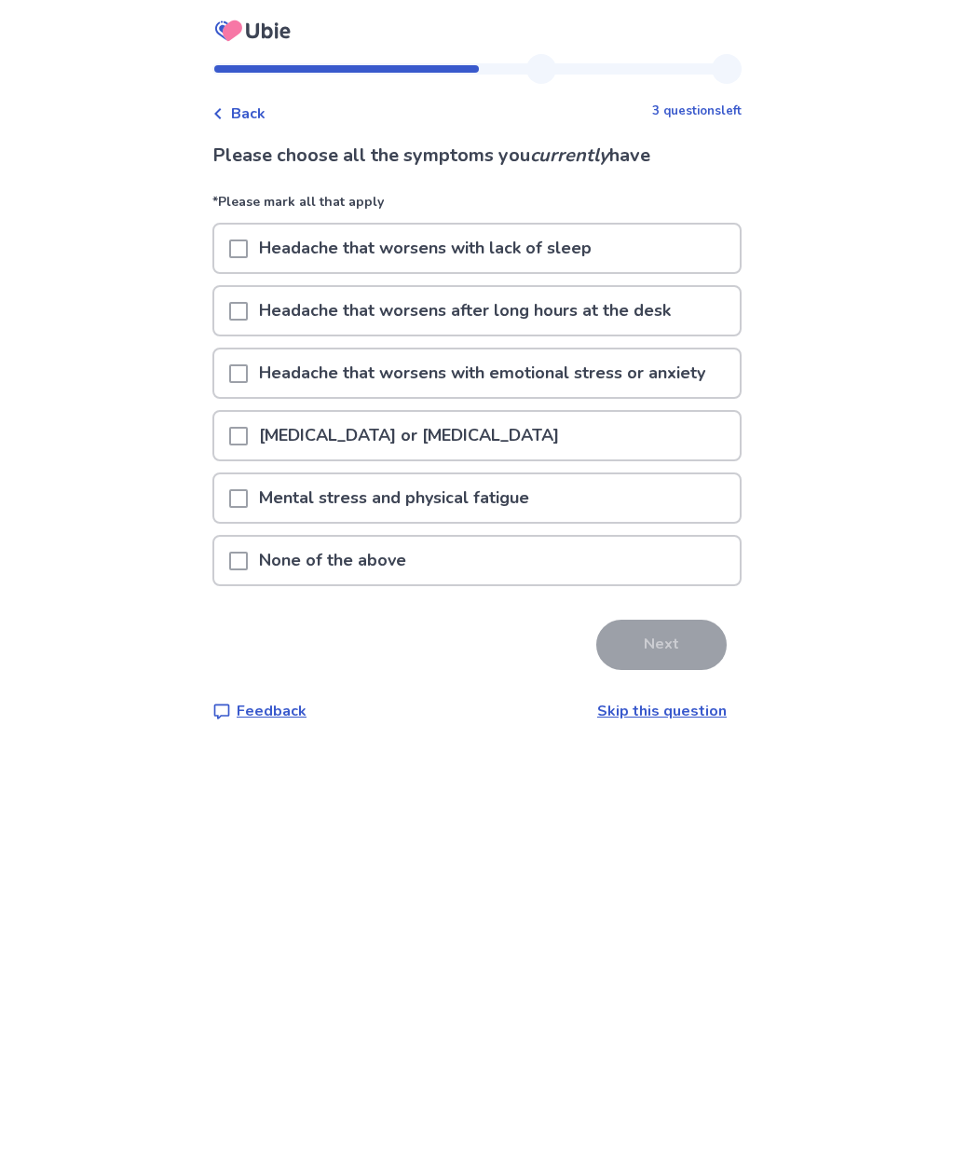
click at [247, 560] on span at bounding box center [238, 561] width 19 height 19
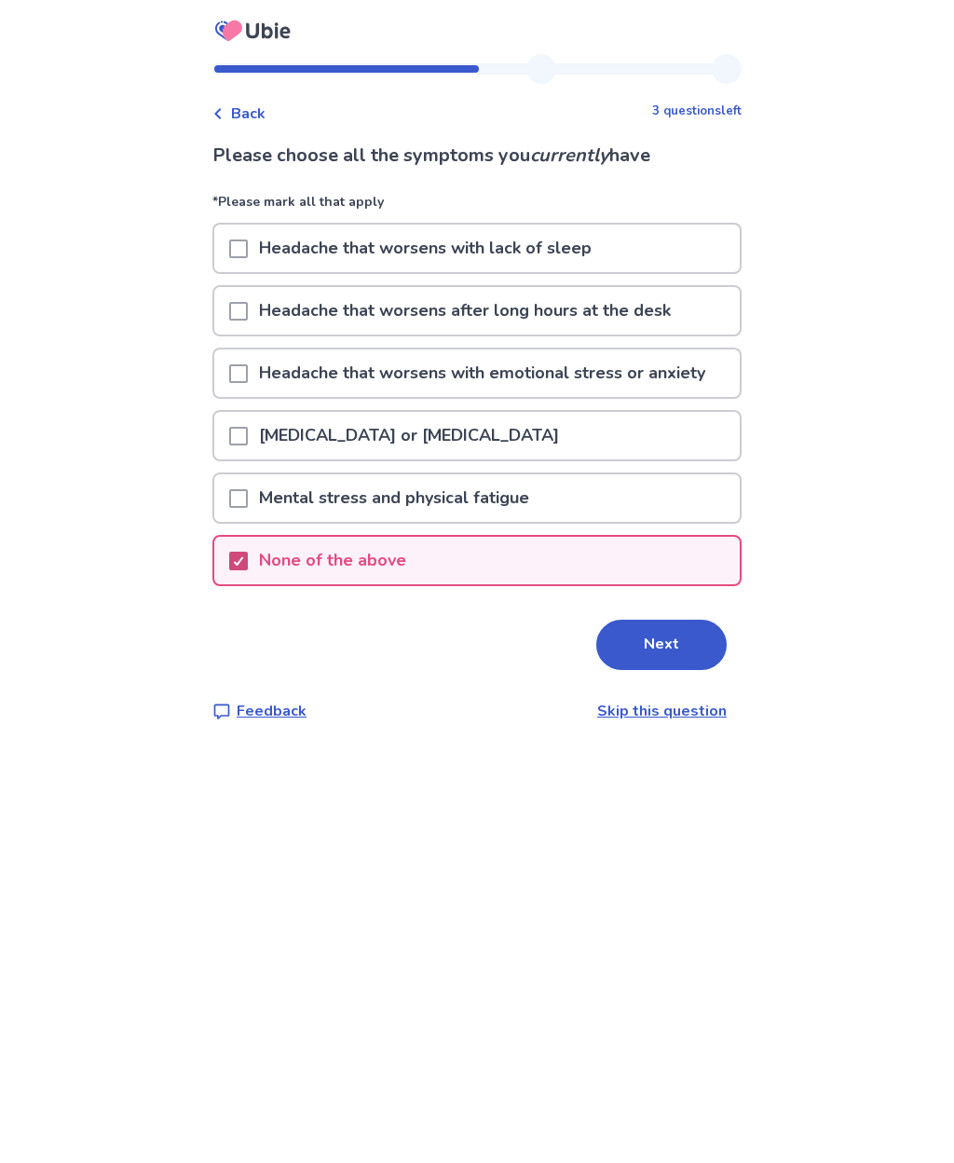
click at [659, 655] on button "Next" at bounding box center [661, 645] width 130 height 50
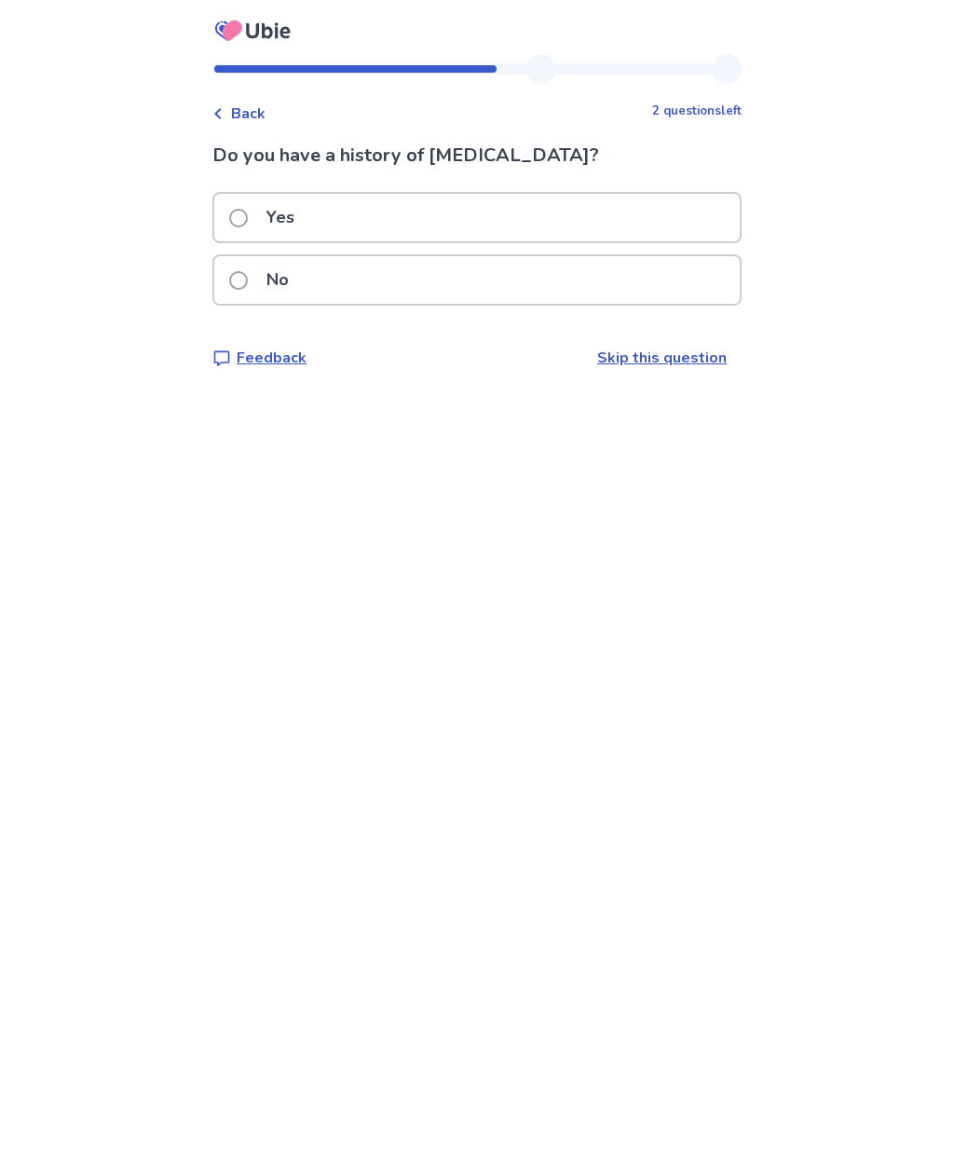
click at [248, 285] on span at bounding box center [238, 280] width 19 height 19
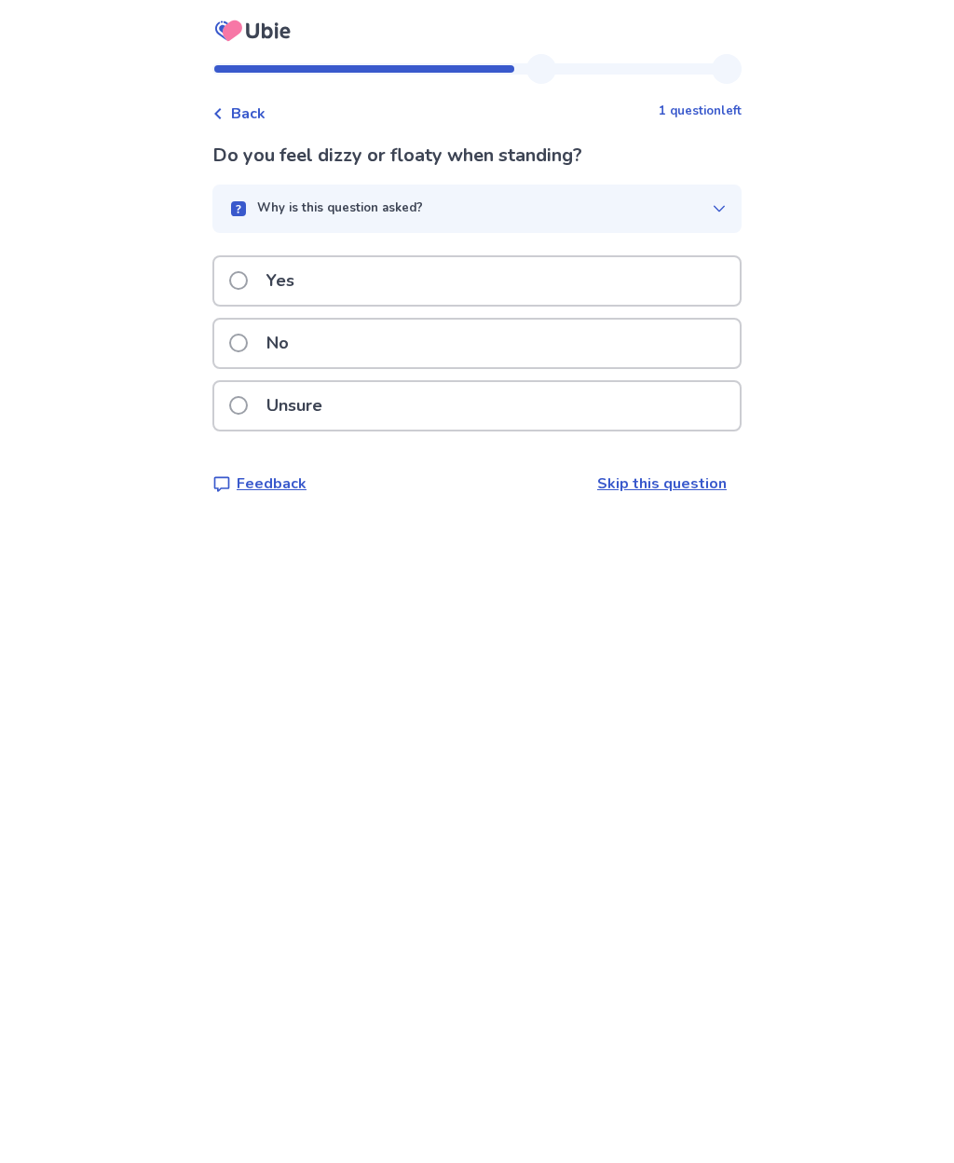
click at [248, 280] on span at bounding box center [238, 280] width 19 height 19
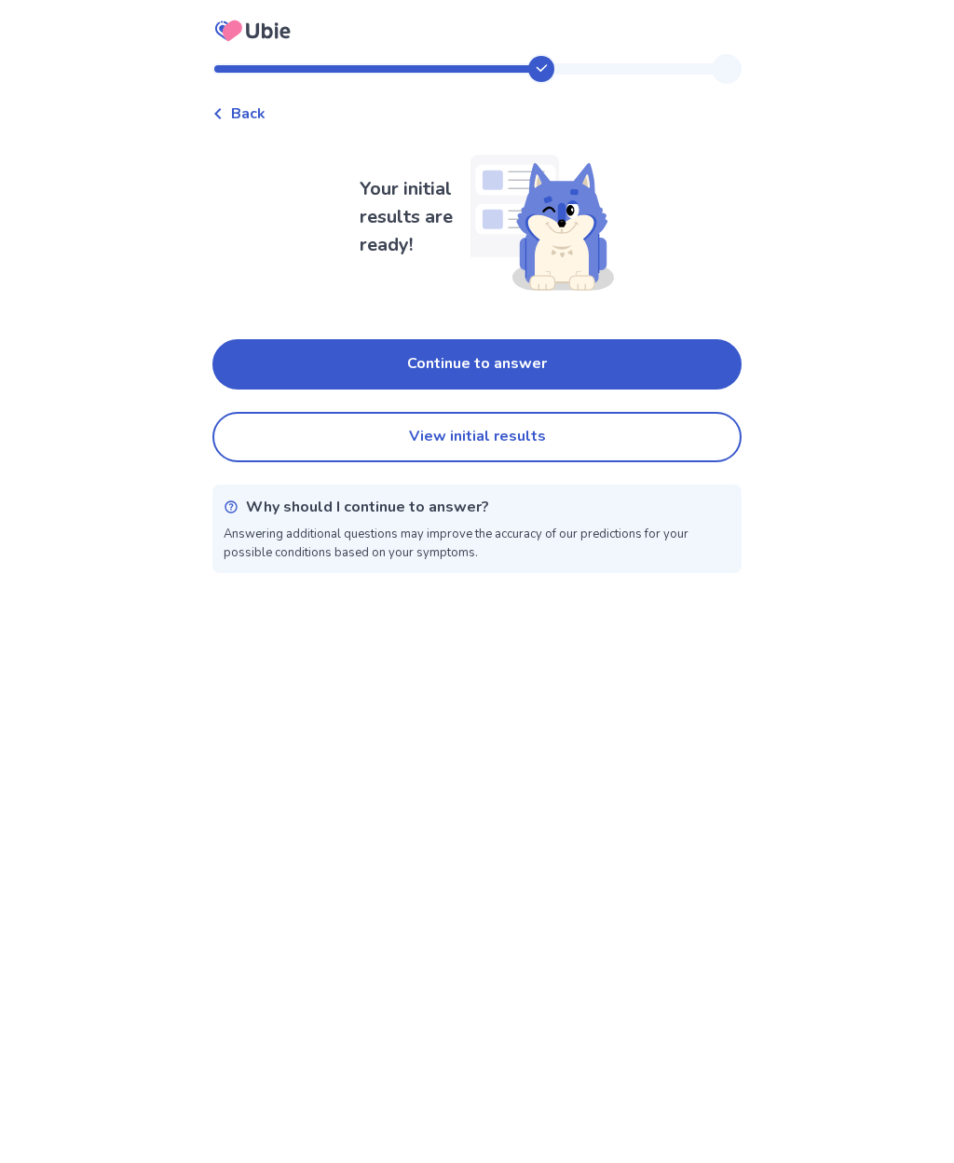
click at [543, 375] on button "Continue to answer" at bounding box center [476, 364] width 529 height 50
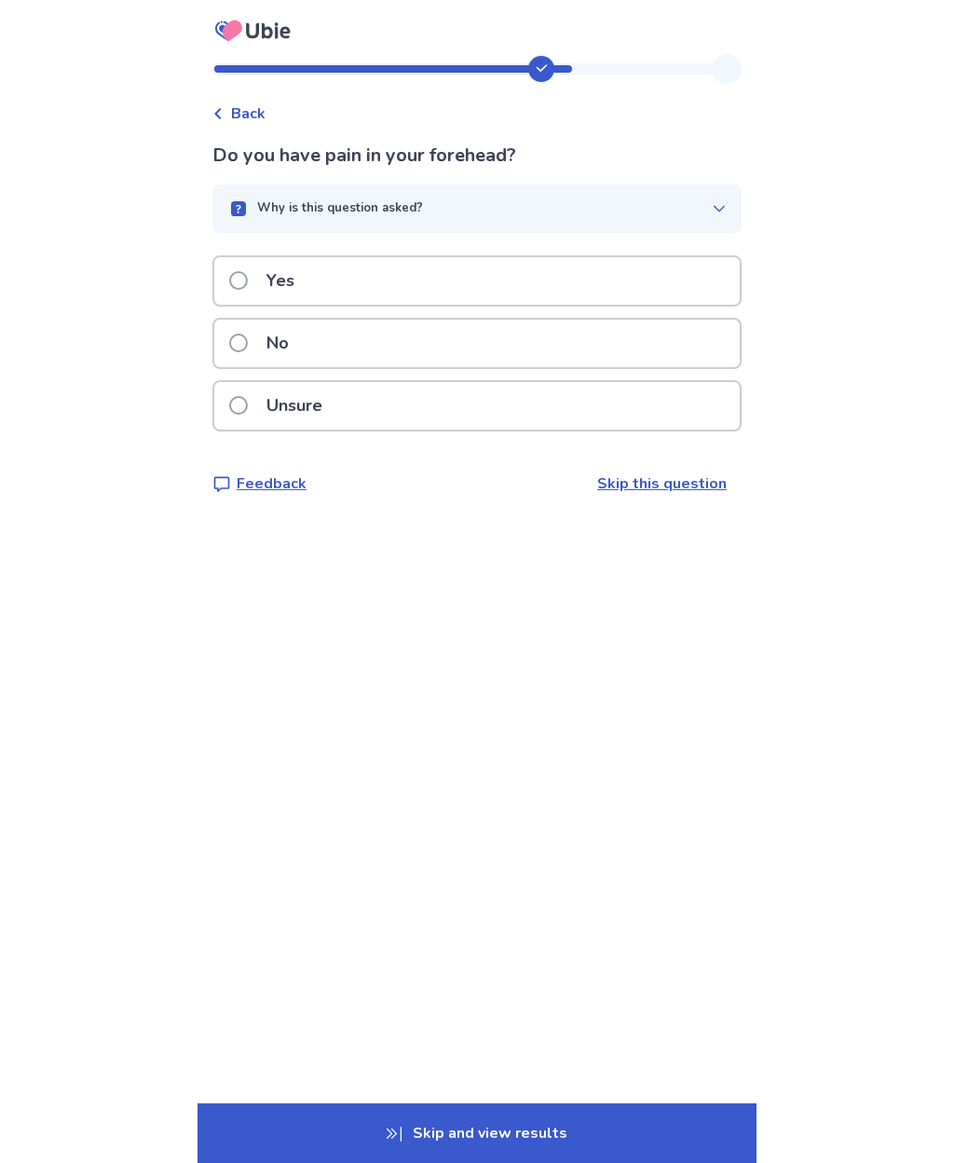
click at [248, 400] on span at bounding box center [238, 405] width 19 height 19
click at [245, 347] on span at bounding box center [238, 343] width 19 height 19
click at [247, 335] on span at bounding box center [238, 343] width 19 height 19
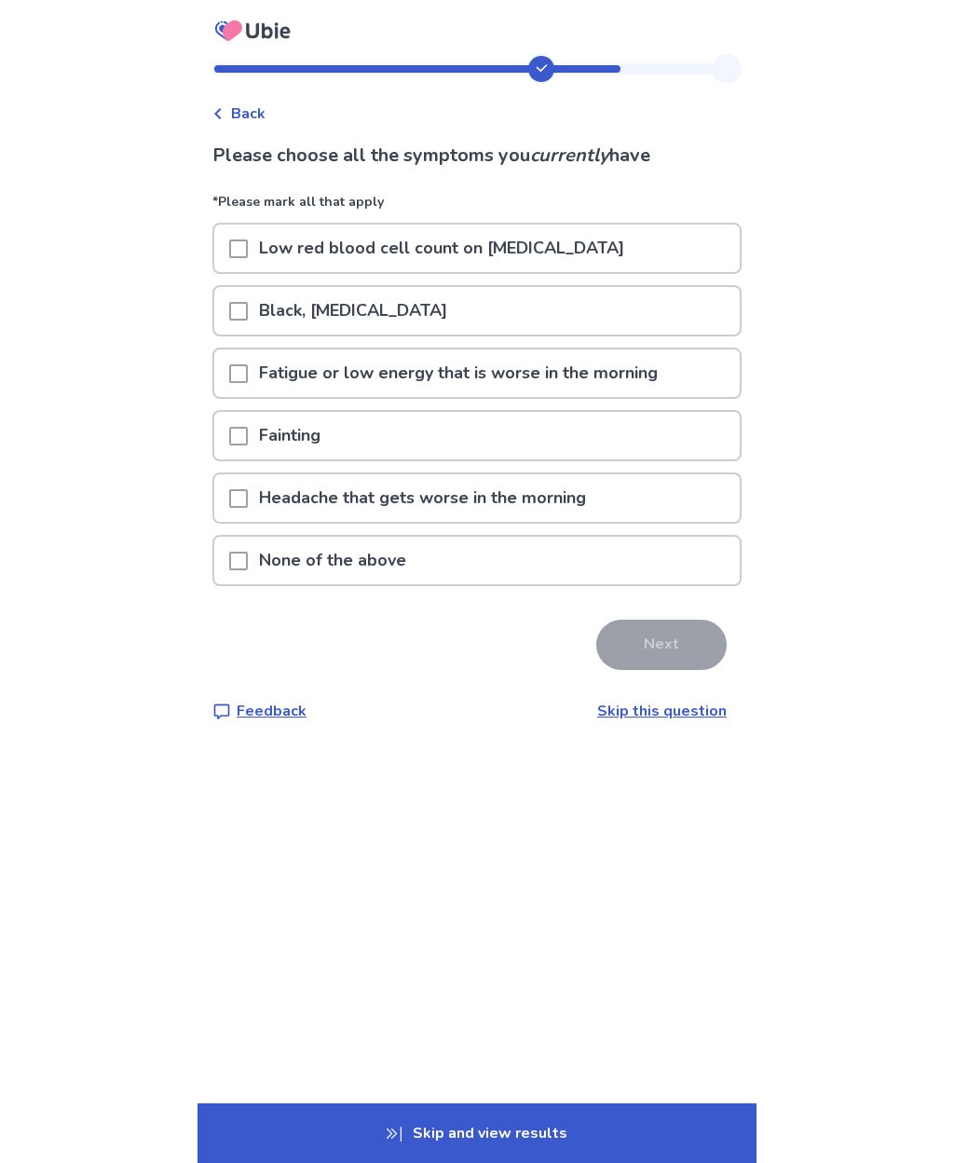
click at [674, 715] on link "Skip this question" at bounding box center [661, 711] width 129 height 20
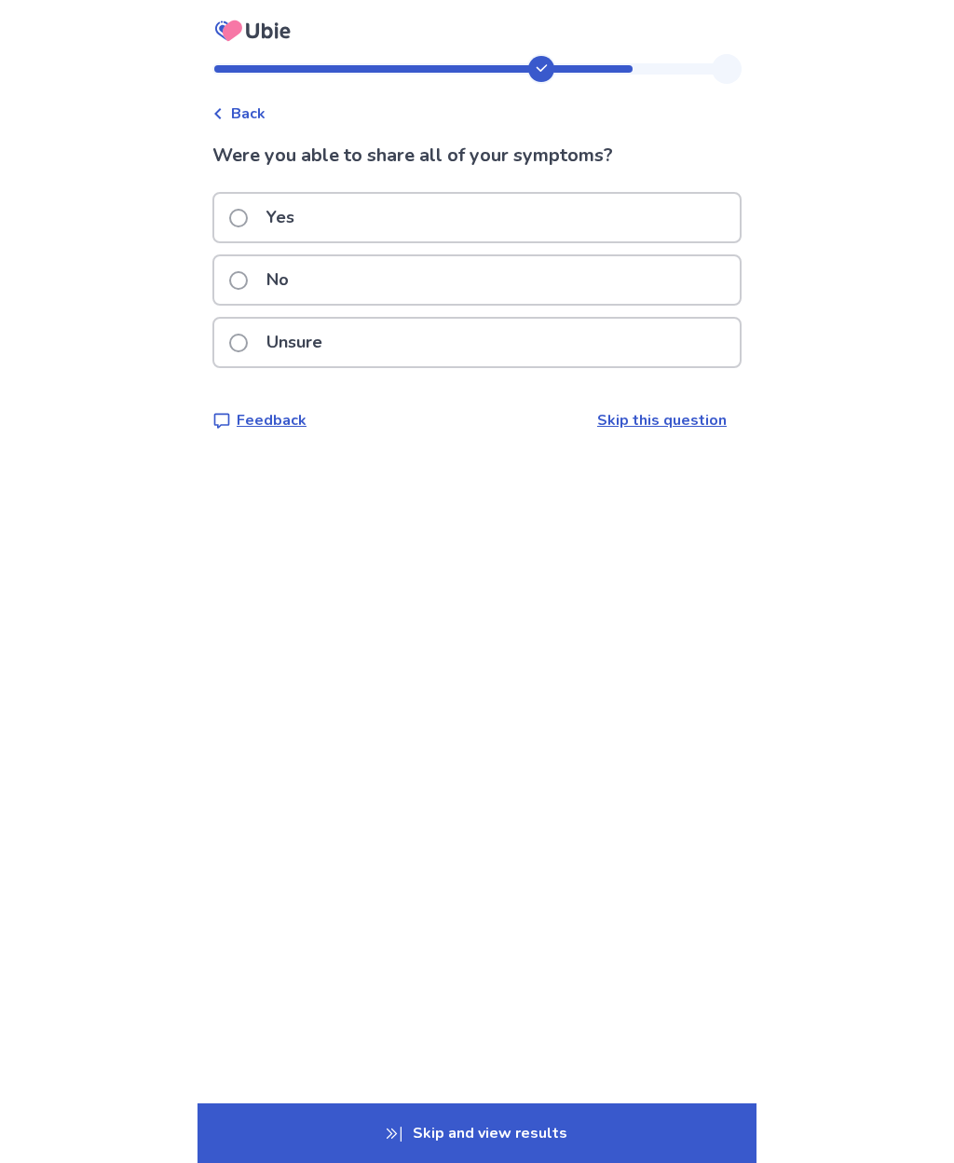
click at [248, 278] on span at bounding box center [238, 280] width 19 height 19
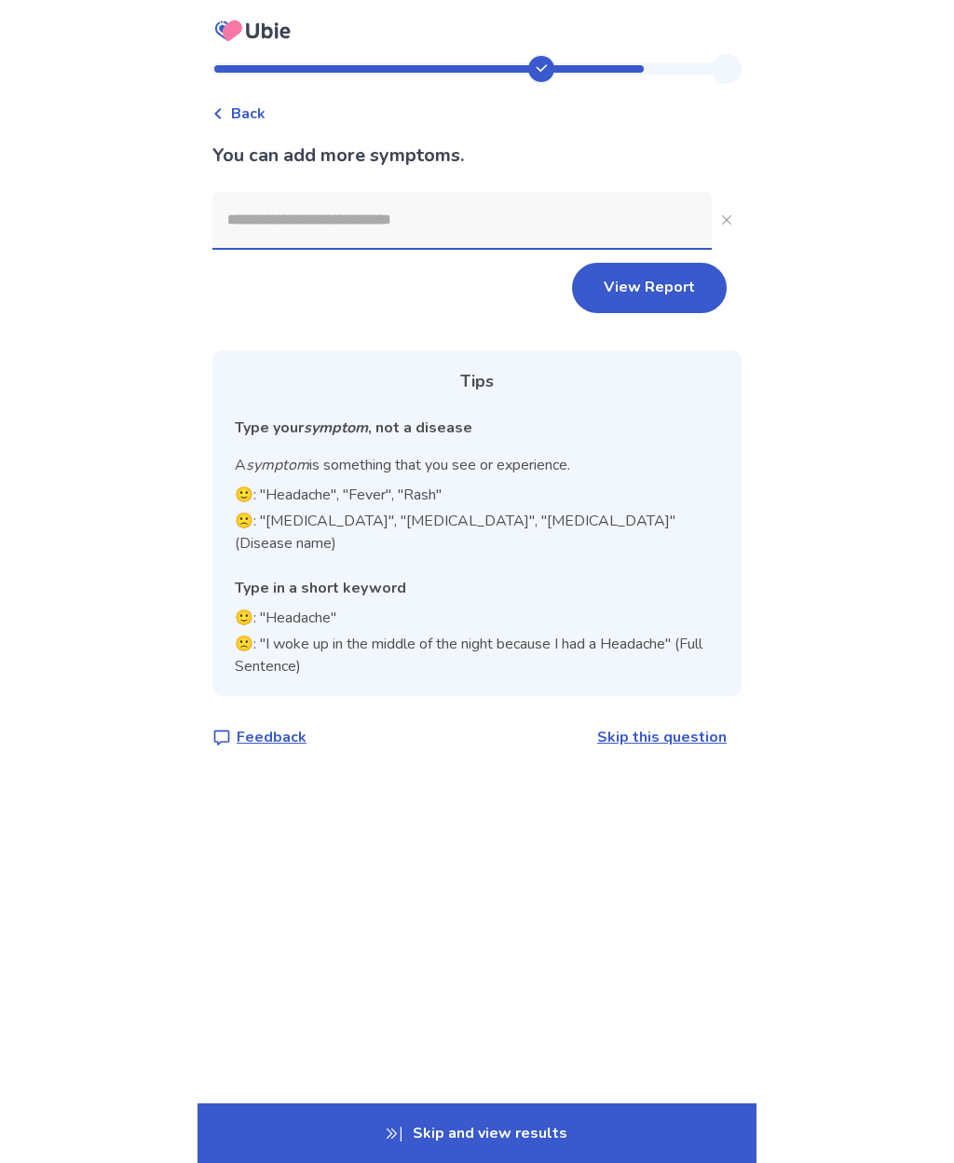
click at [317, 225] on input at bounding box center [461, 220] width 499 height 56
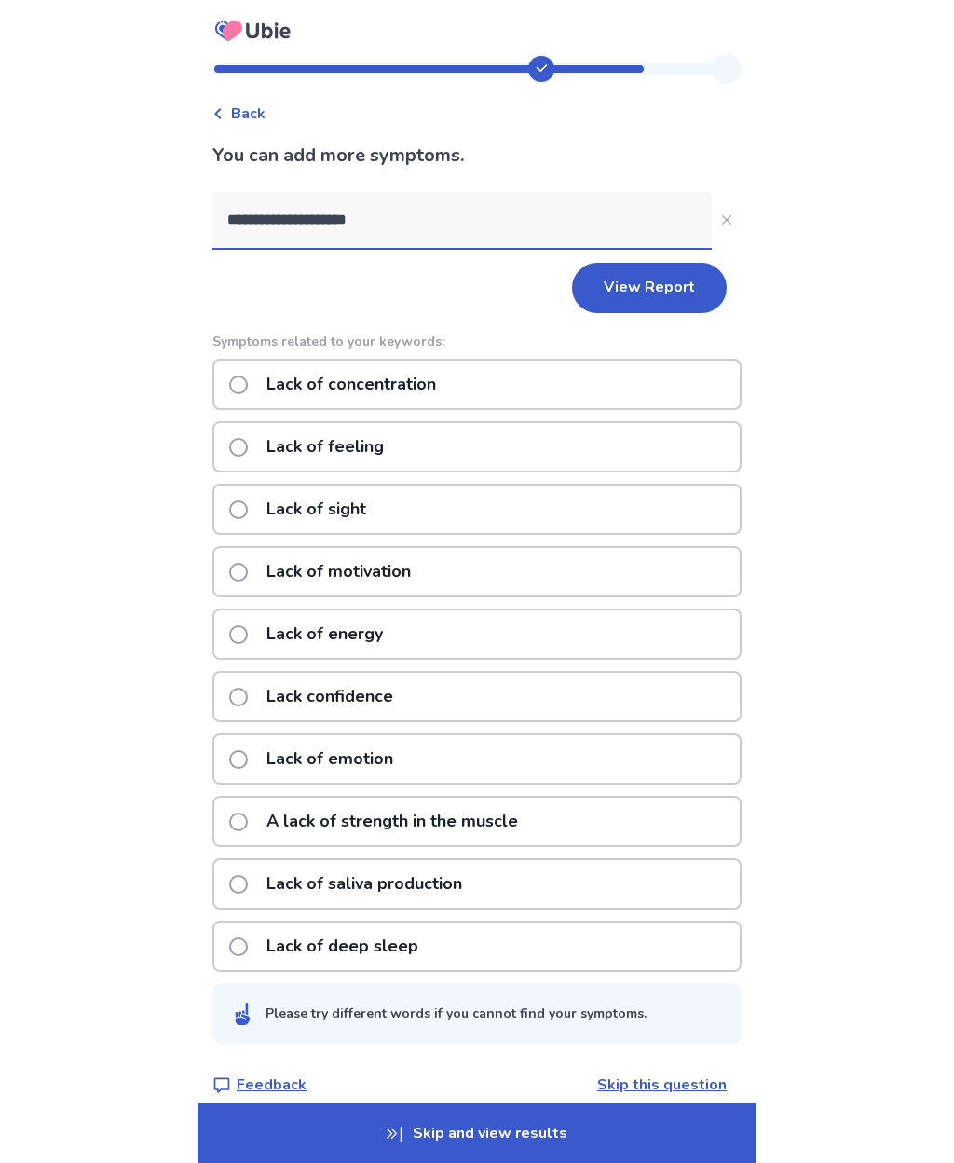
type input "**********"
click at [248, 388] on span at bounding box center [238, 384] width 19 height 19
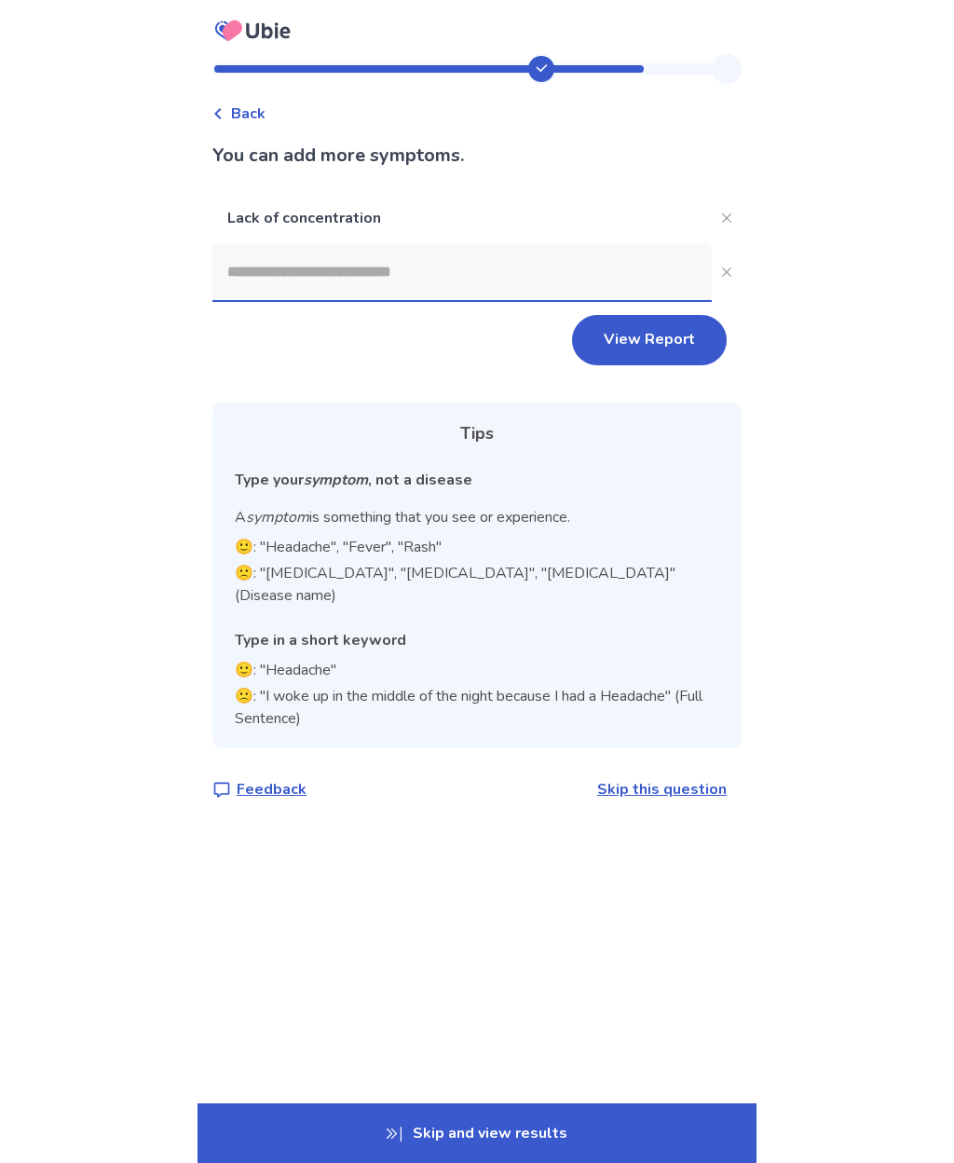
click at [671, 339] on button "View Report" at bounding box center [649, 340] width 155 height 50
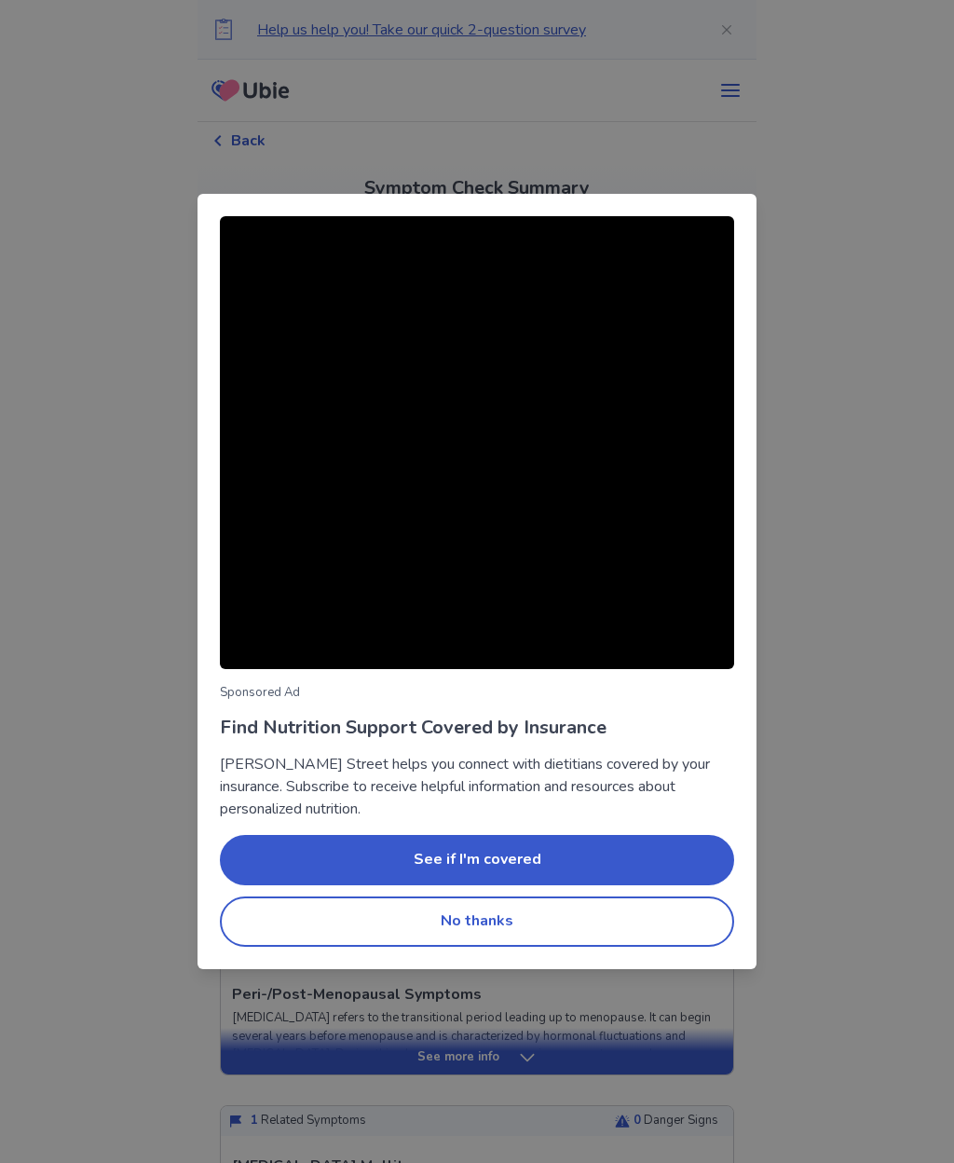
click at [513, 923] on button "No thanks" at bounding box center [477, 921] width 514 height 50
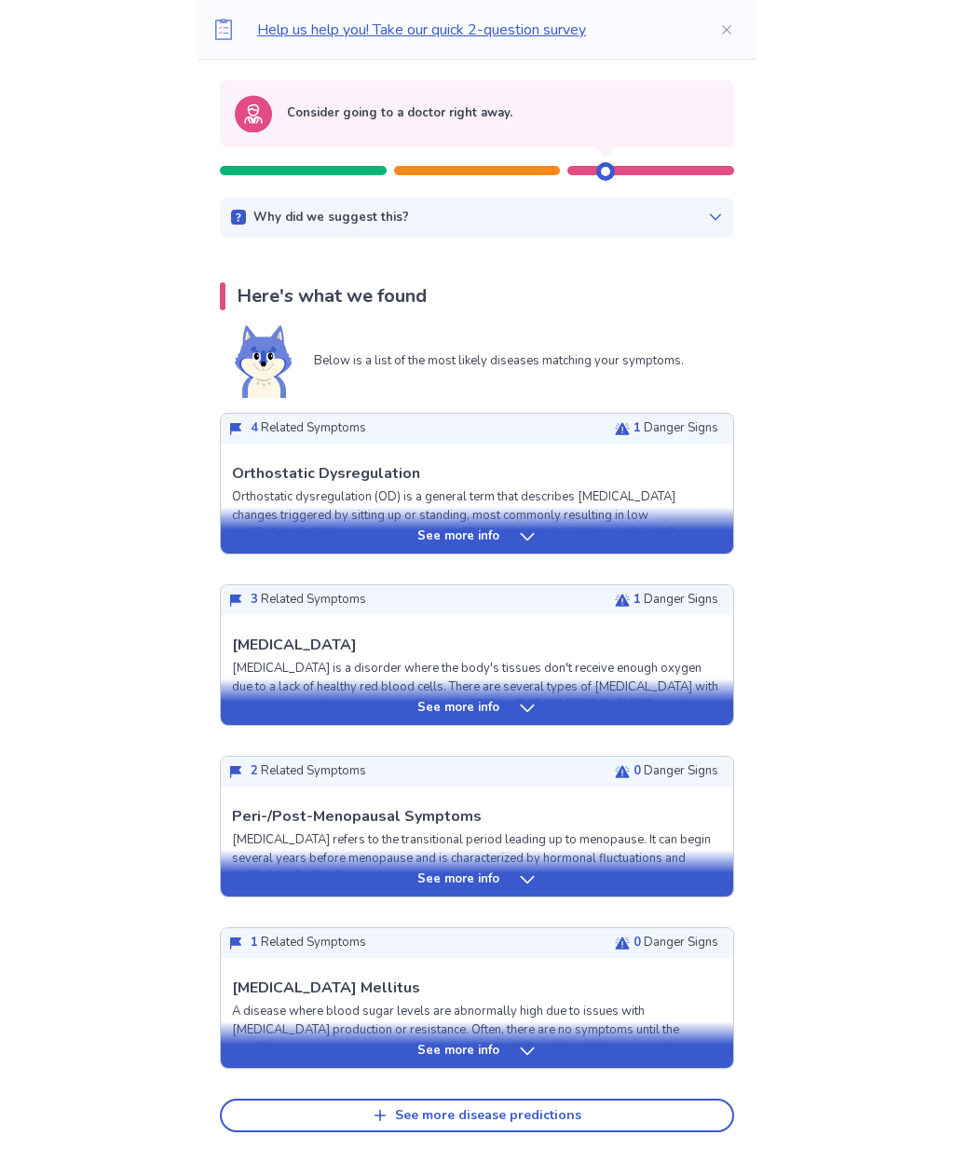
scroll to position [176, 0]
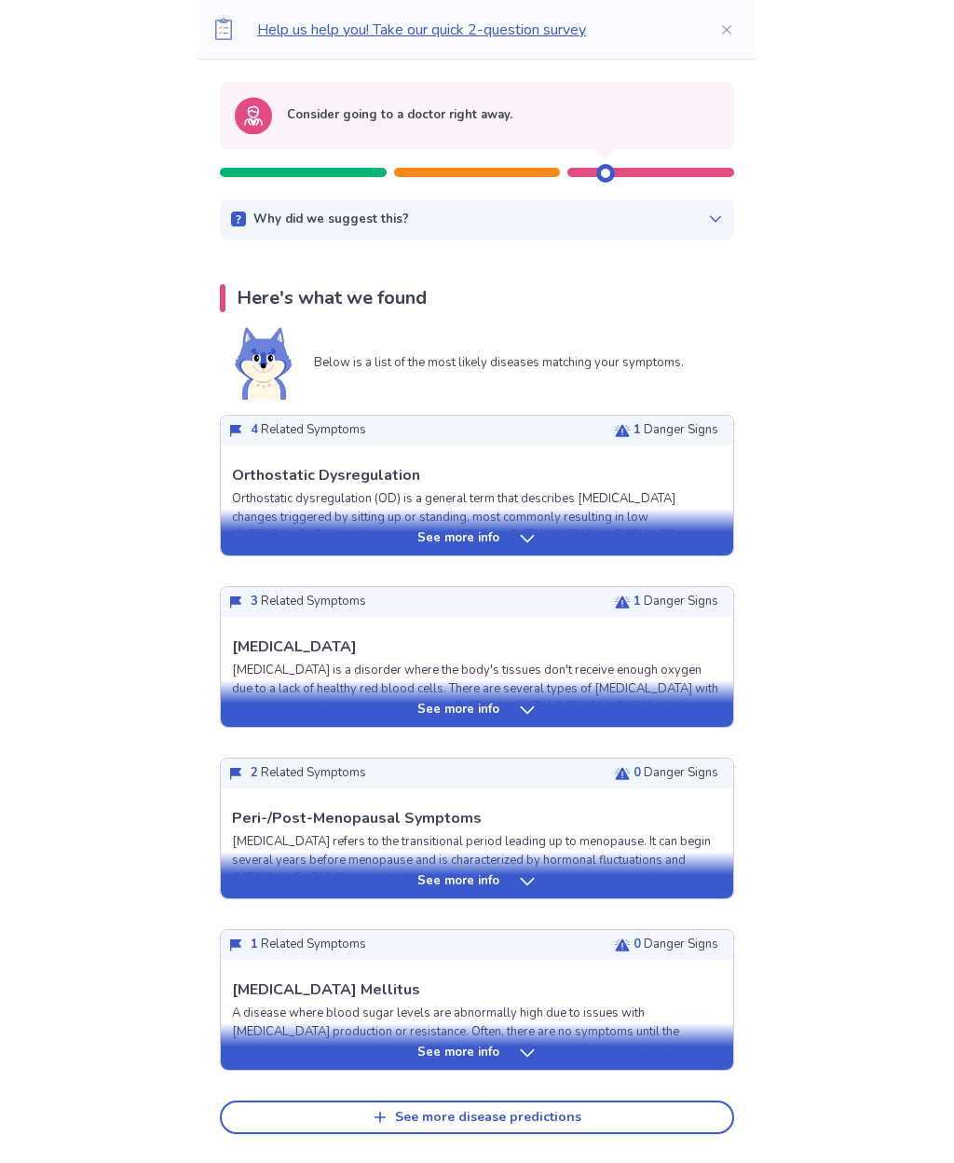
click at [527, 536] on icon at bounding box center [527, 538] width 19 height 19
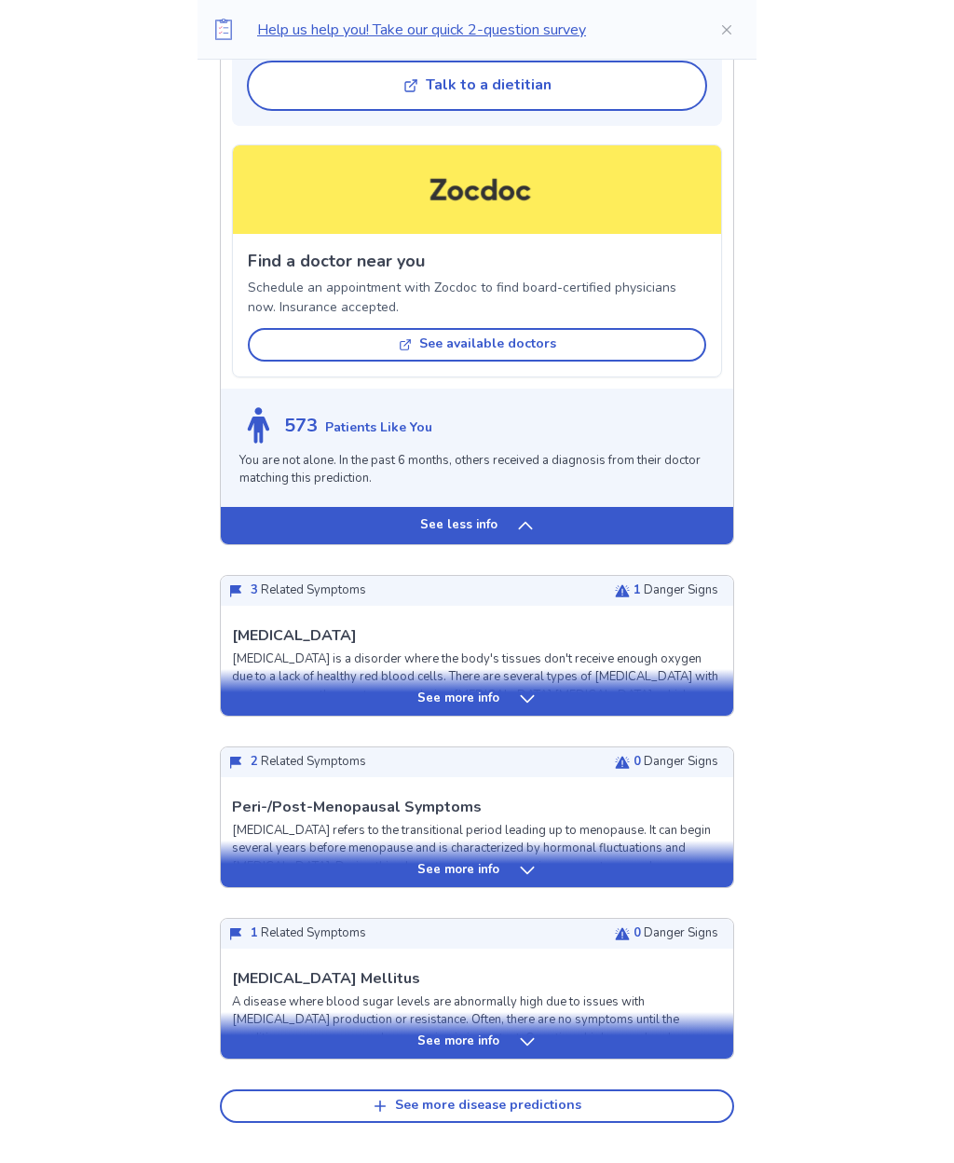
scroll to position [1723, 0]
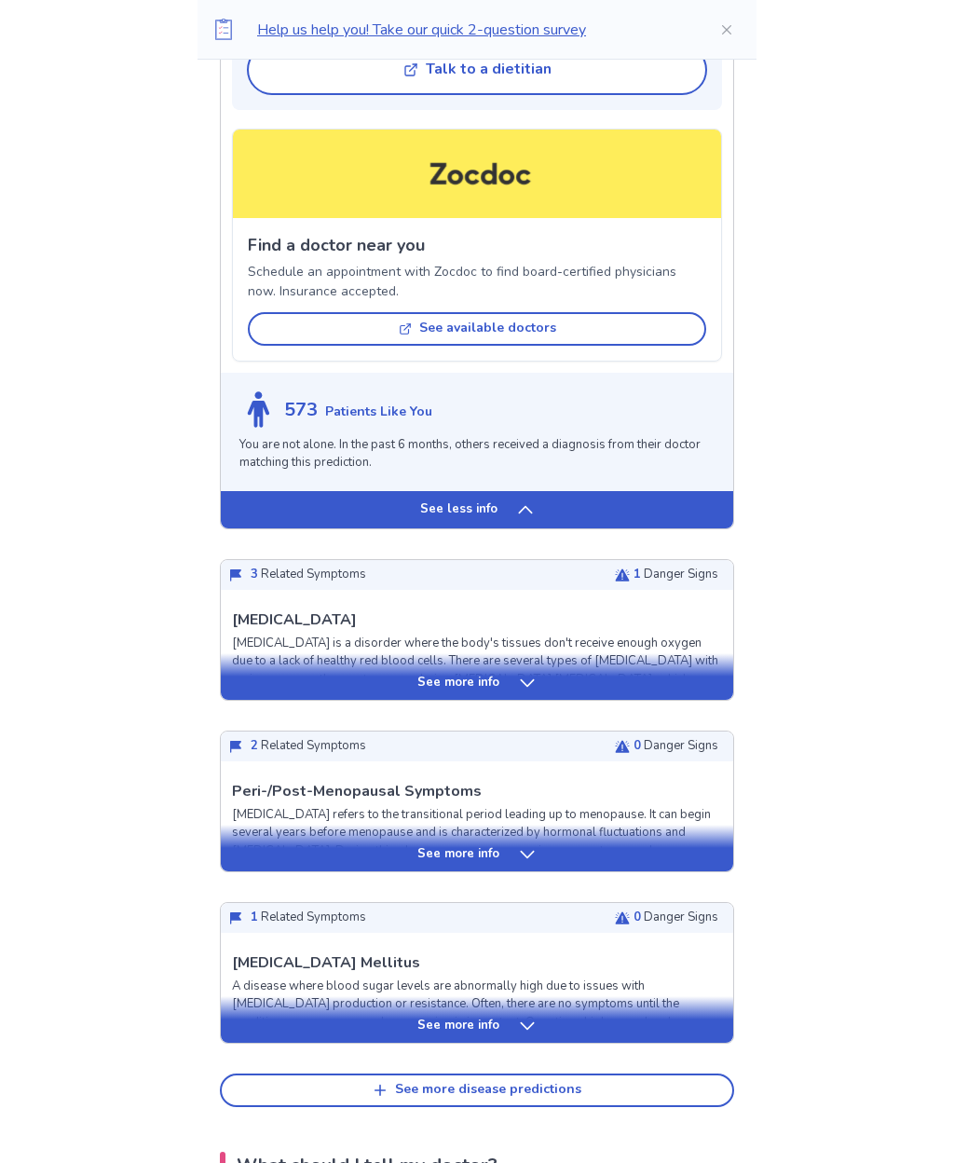
click at [524, 674] on icon at bounding box center [527, 683] width 19 height 19
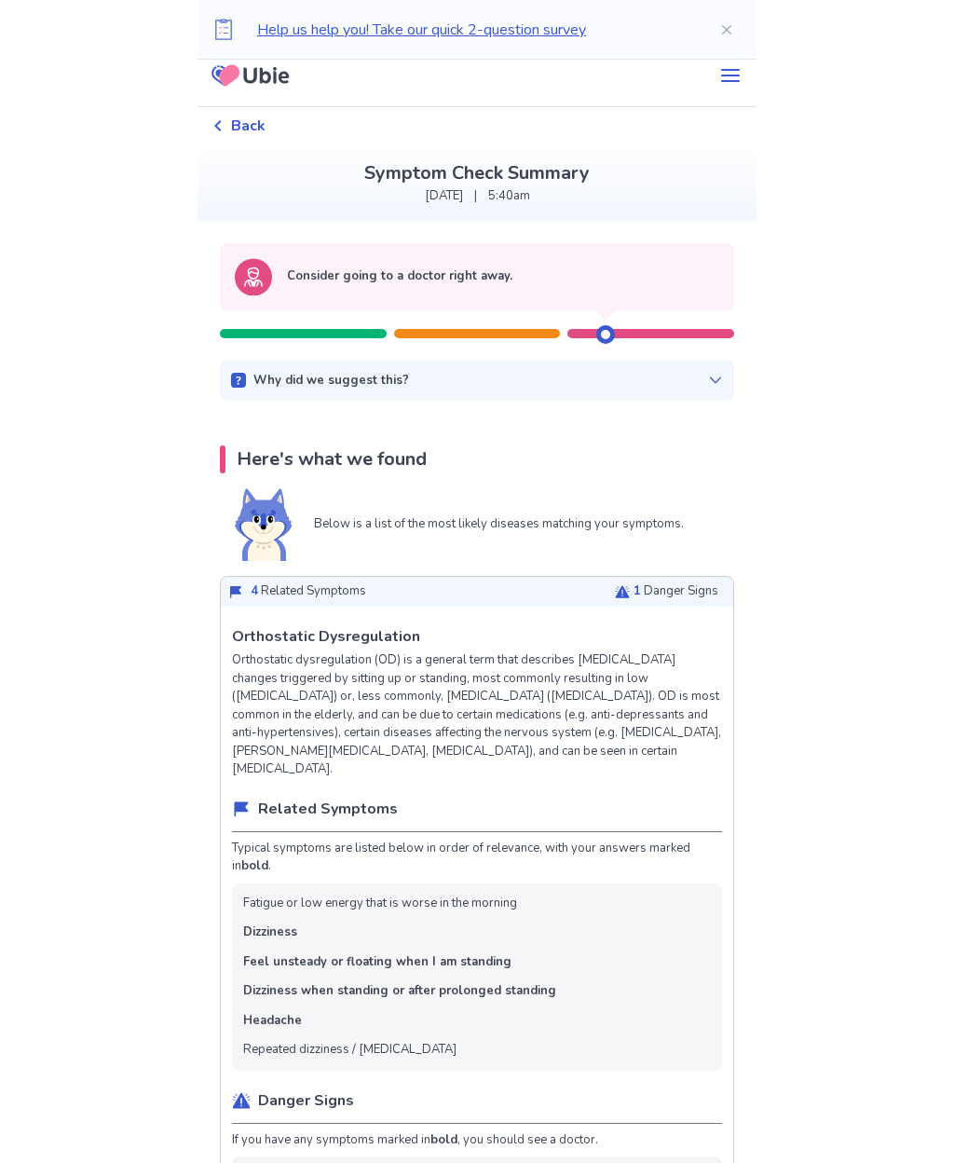
scroll to position [0, 0]
